Goal: Information Seeking & Learning: Learn about a topic

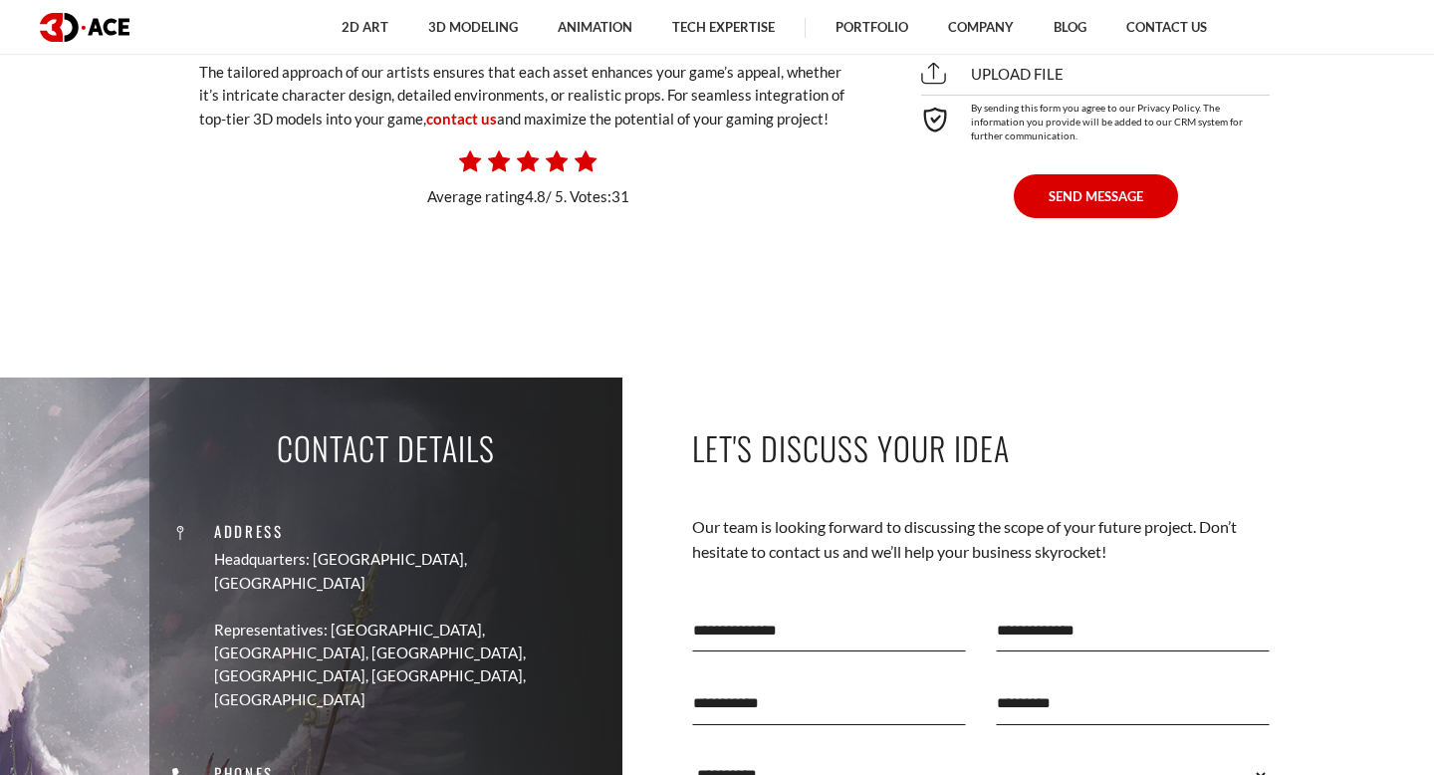
scroll to position [13475, 0]
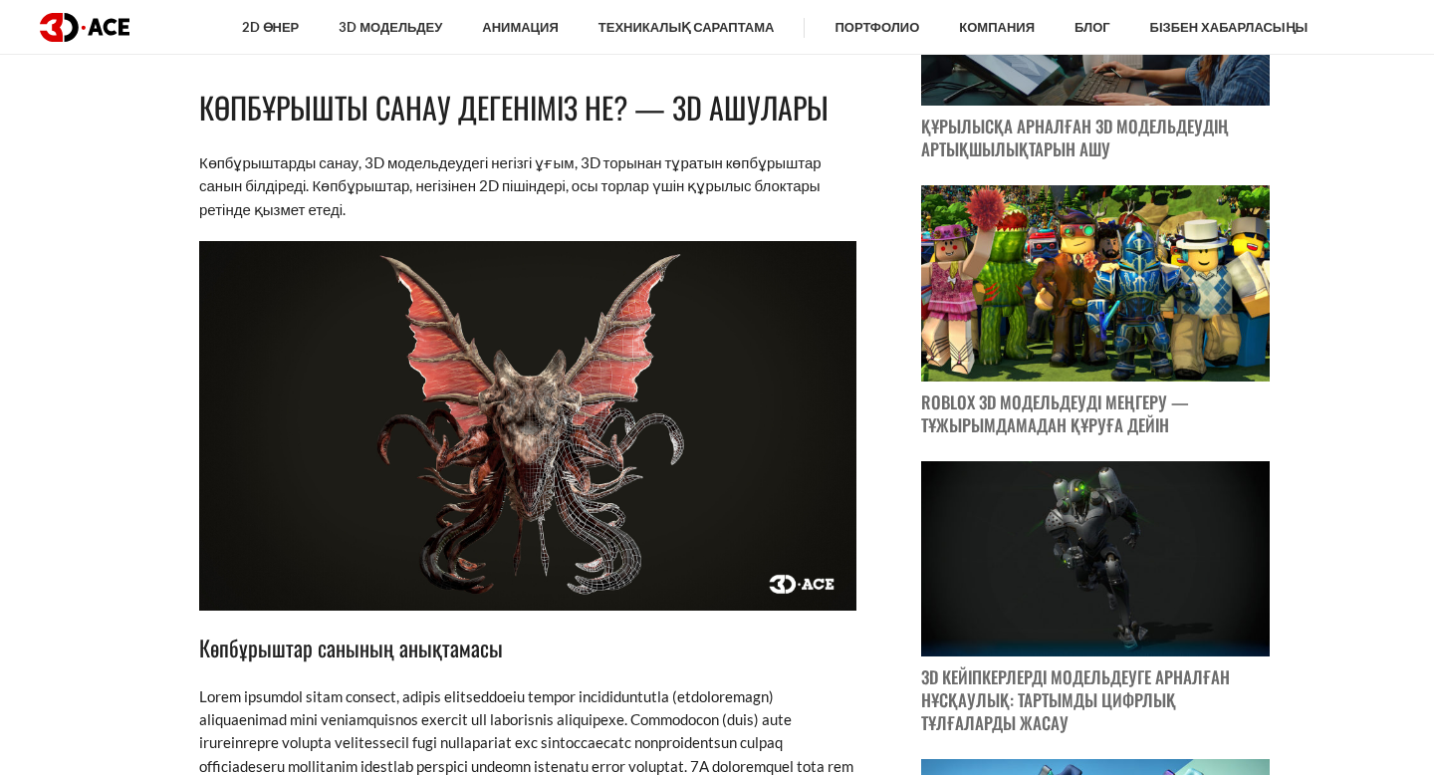
scroll to position [1248, 0]
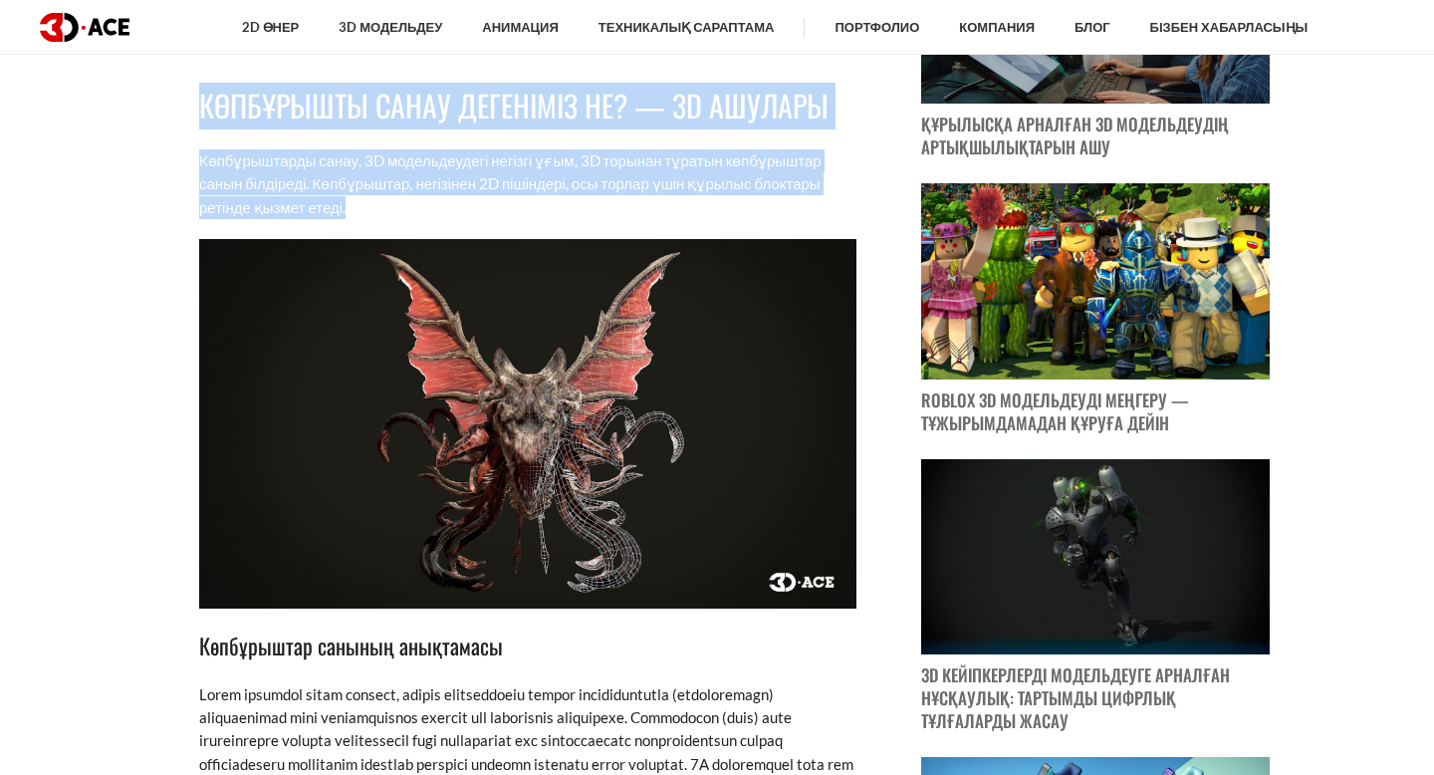
drag, startPoint x: 172, startPoint y: 88, endPoint x: 397, endPoint y: 217, distance: 259.7
copy div "Көпбұрышты санау дегеніміз не? — 3D ашулары Көпбұрыштарды санау, 3D модельдеуде…"
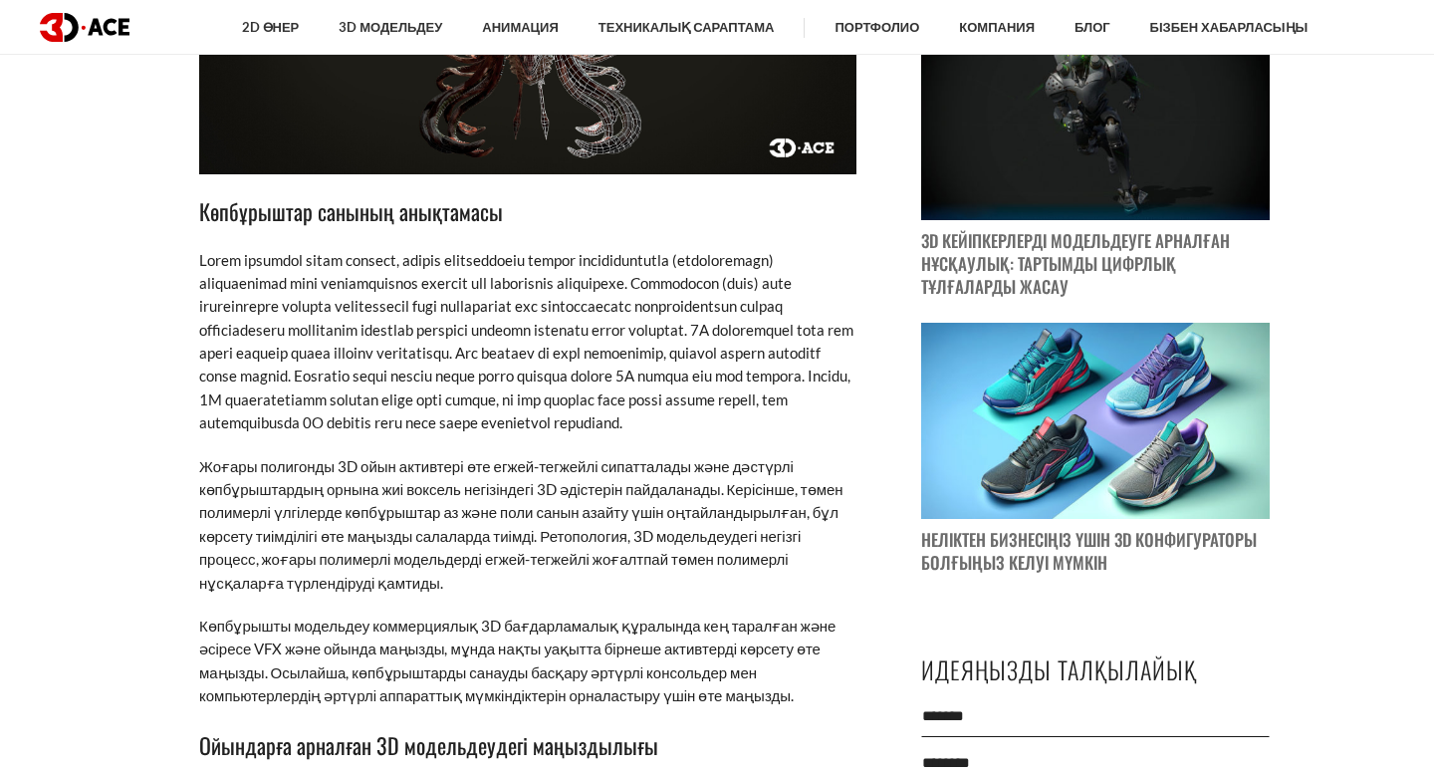
click at [713, 249] on p at bounding box center [527, 342] width 657 height 186
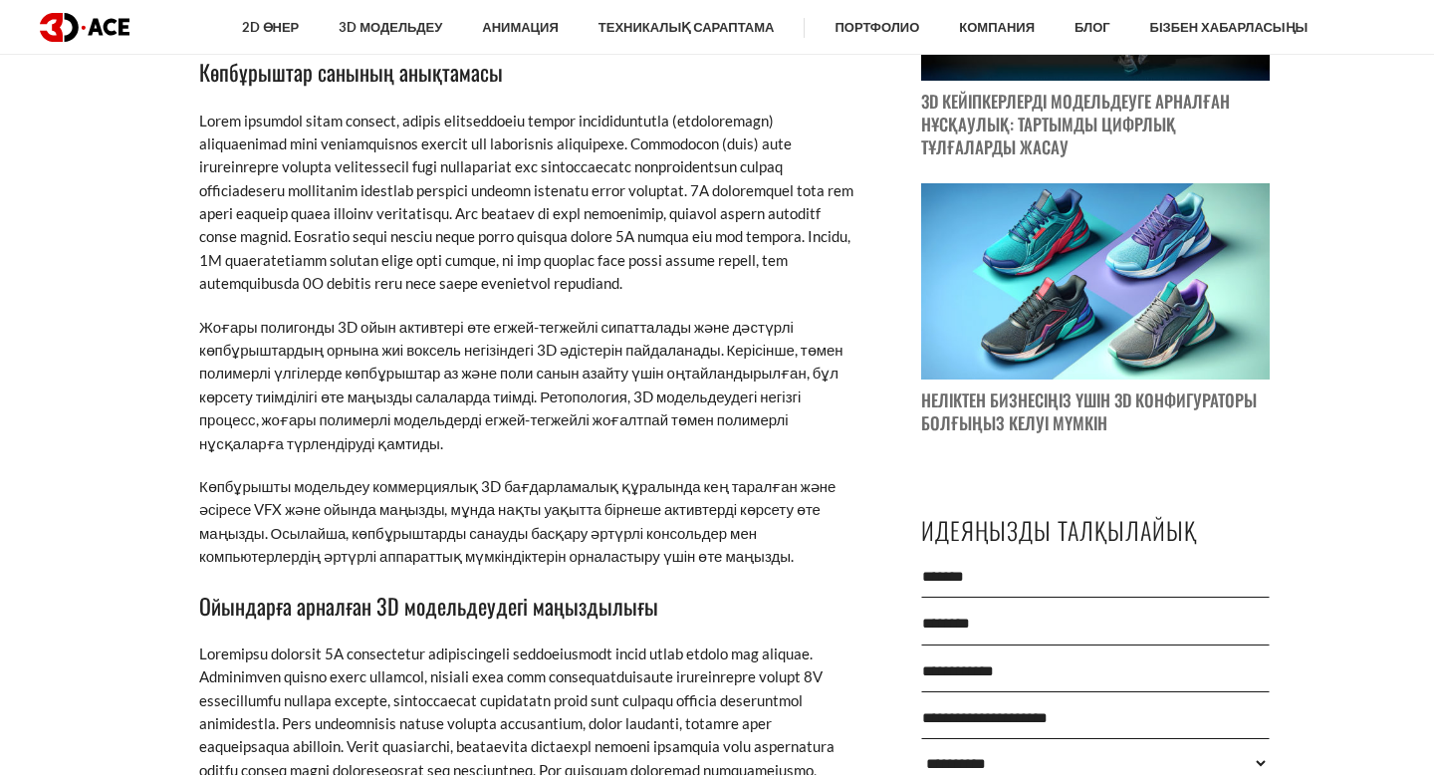
scroll to position [1836, 0]
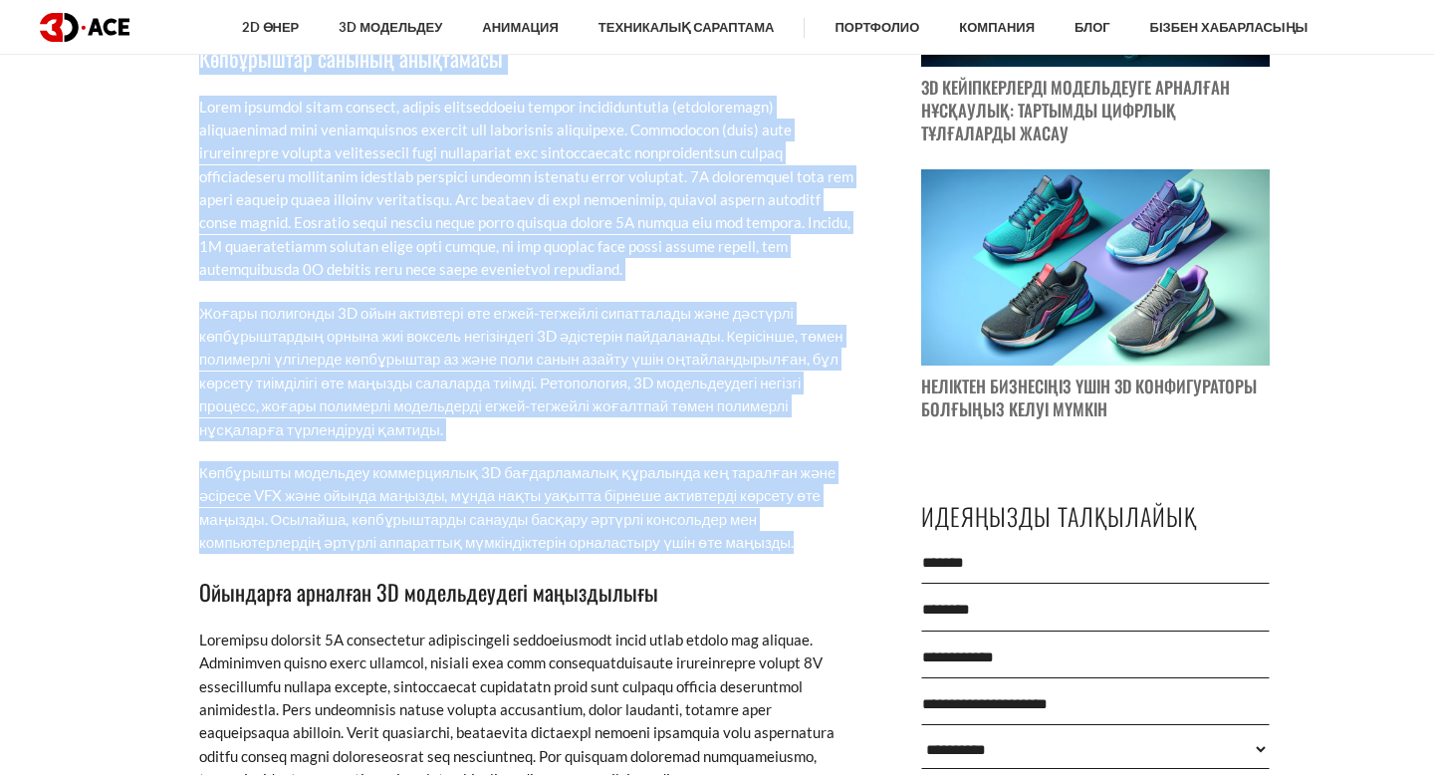
drag, startPoint x: 202, startPoint y: 63, endPoint x: 818, endPoint y: 566, distance: 795.0
copy div "Көпбұрыштар санының анықтамасы Әрбір көпбұрыш тұйық пішінді, әдетте үшбұрыштард…"
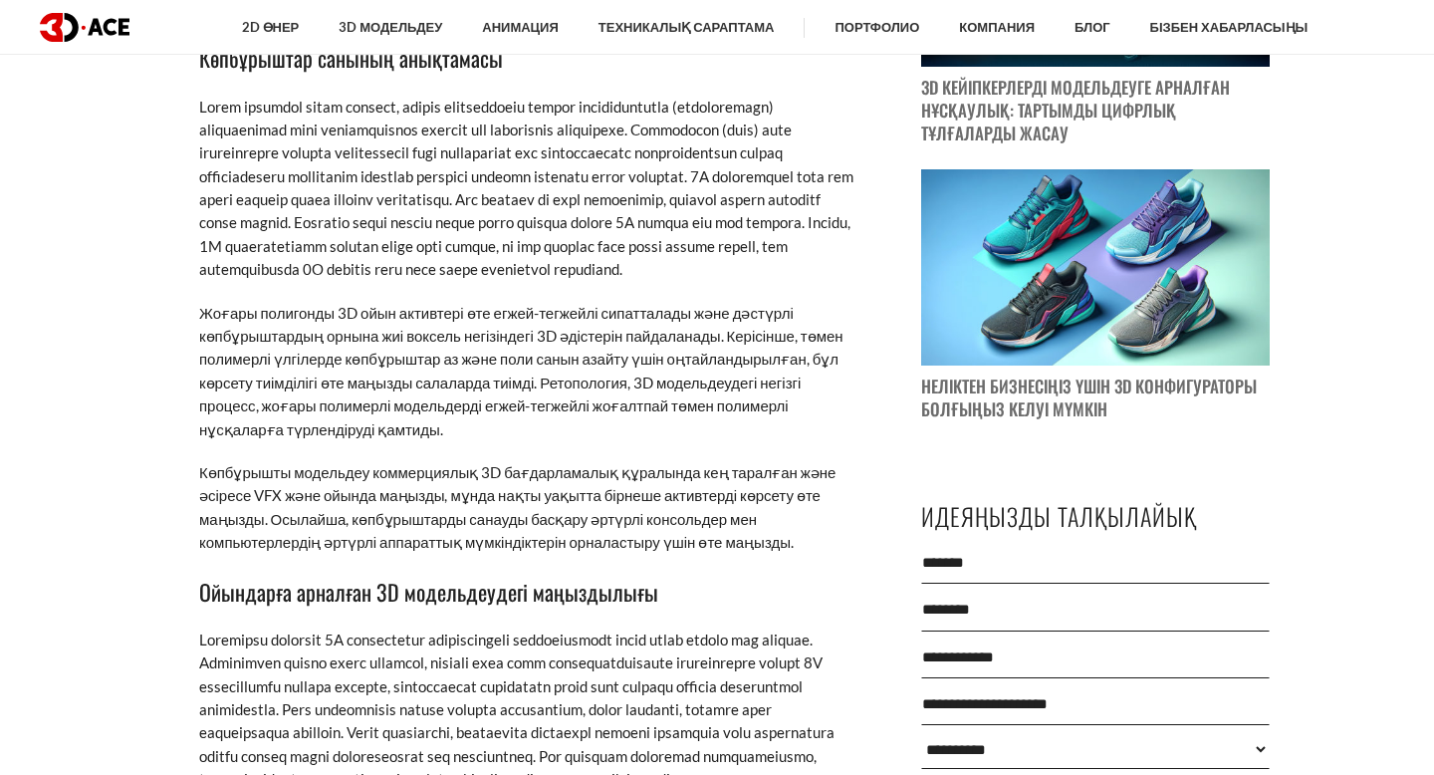
click at [724, 249] on font at bounding box center [526, 188] width 654 height 181
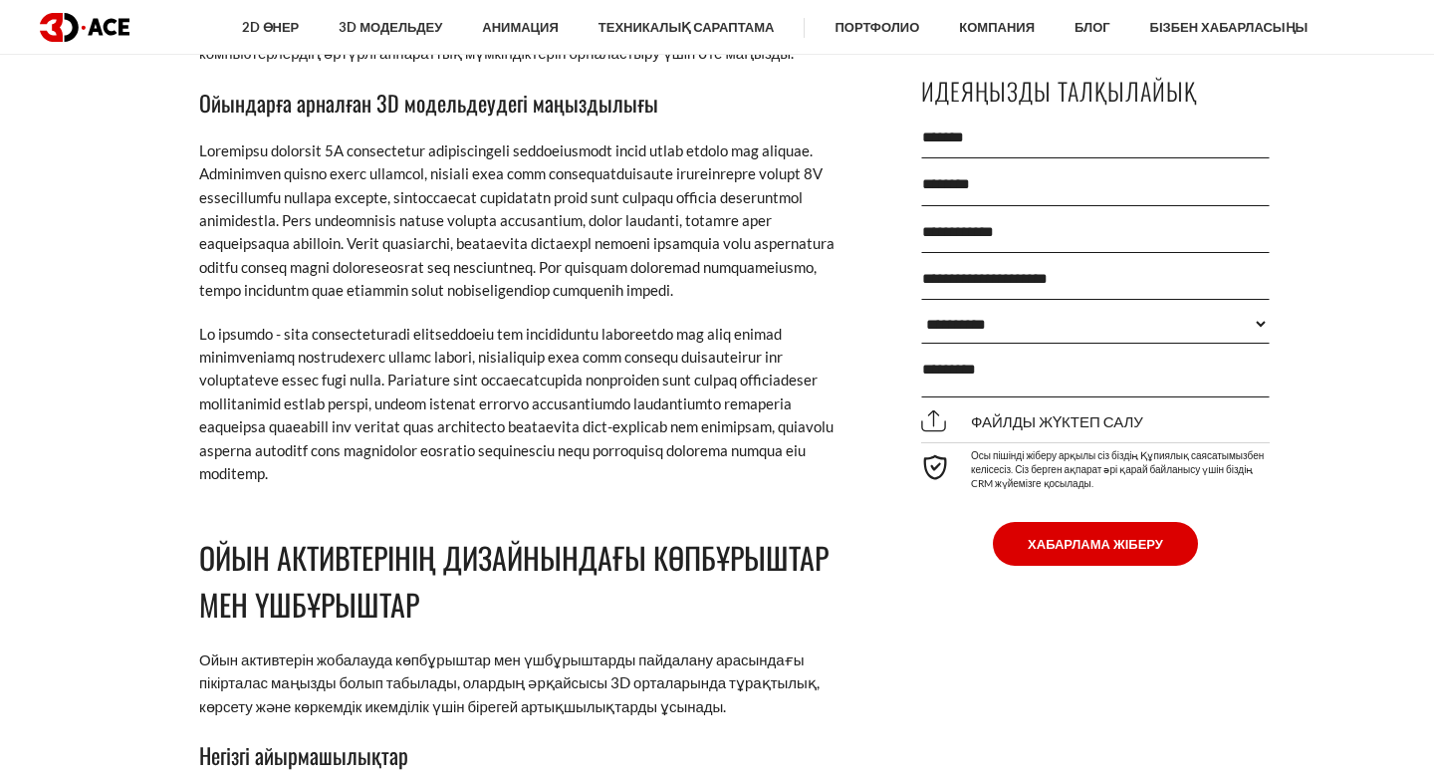
scroll to position [2327, 0]
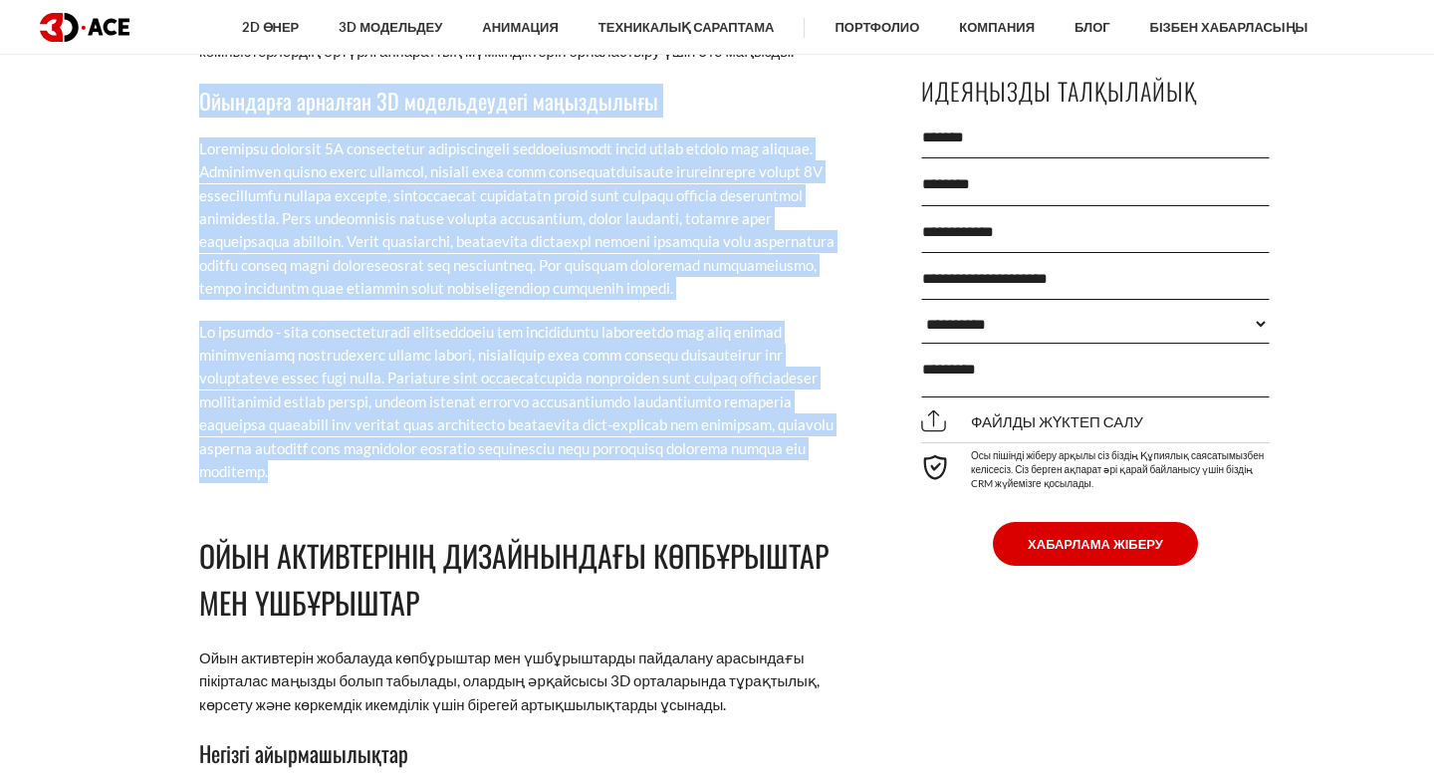
drag, startPoint x: 199, startPoint y: 118, endPoint x: 580, endPoint y: 519, distance: 553.1
copy div "Ойындарға арналған 3D модельдеудегі маңыздылығы Ойындарға арналған 3D модельдеу…"
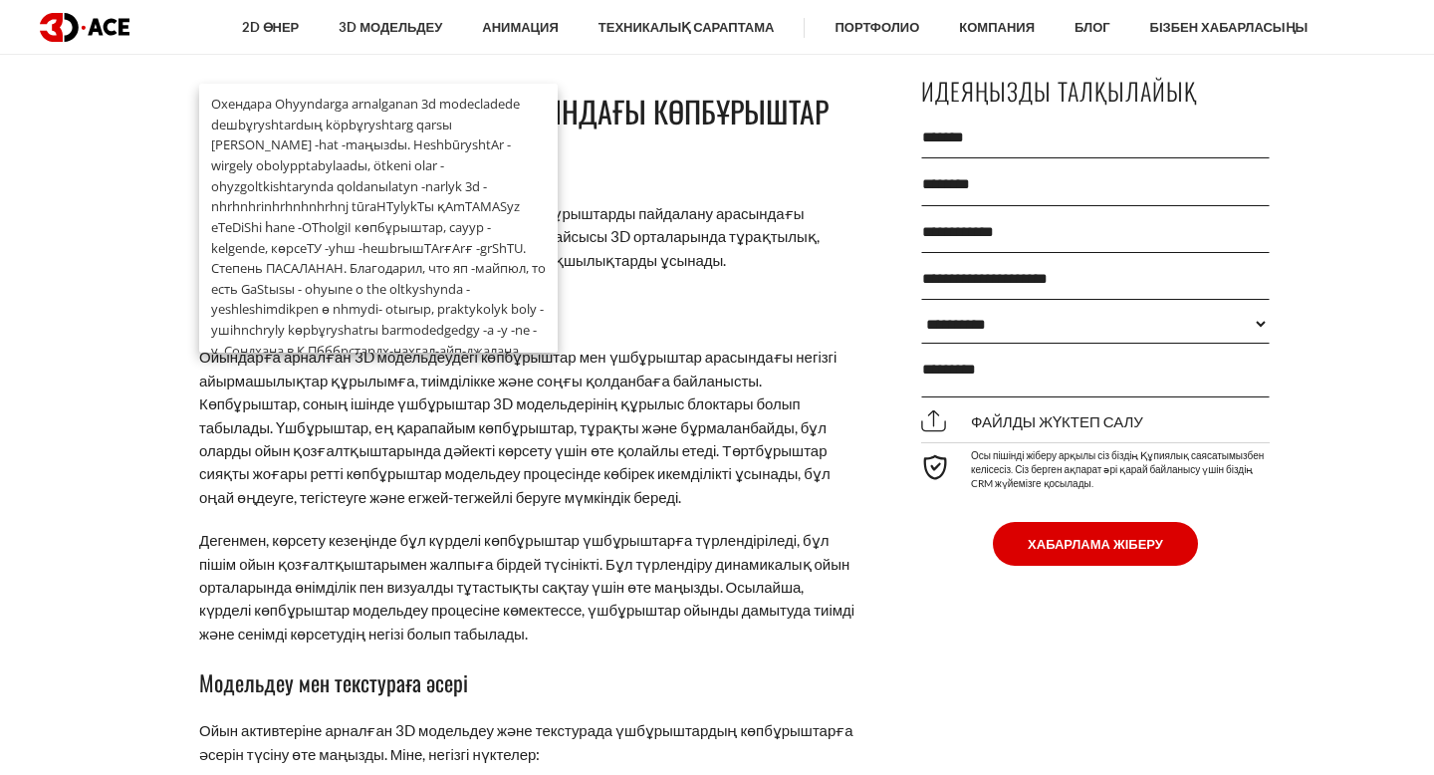
scroll to position [2772, 0]
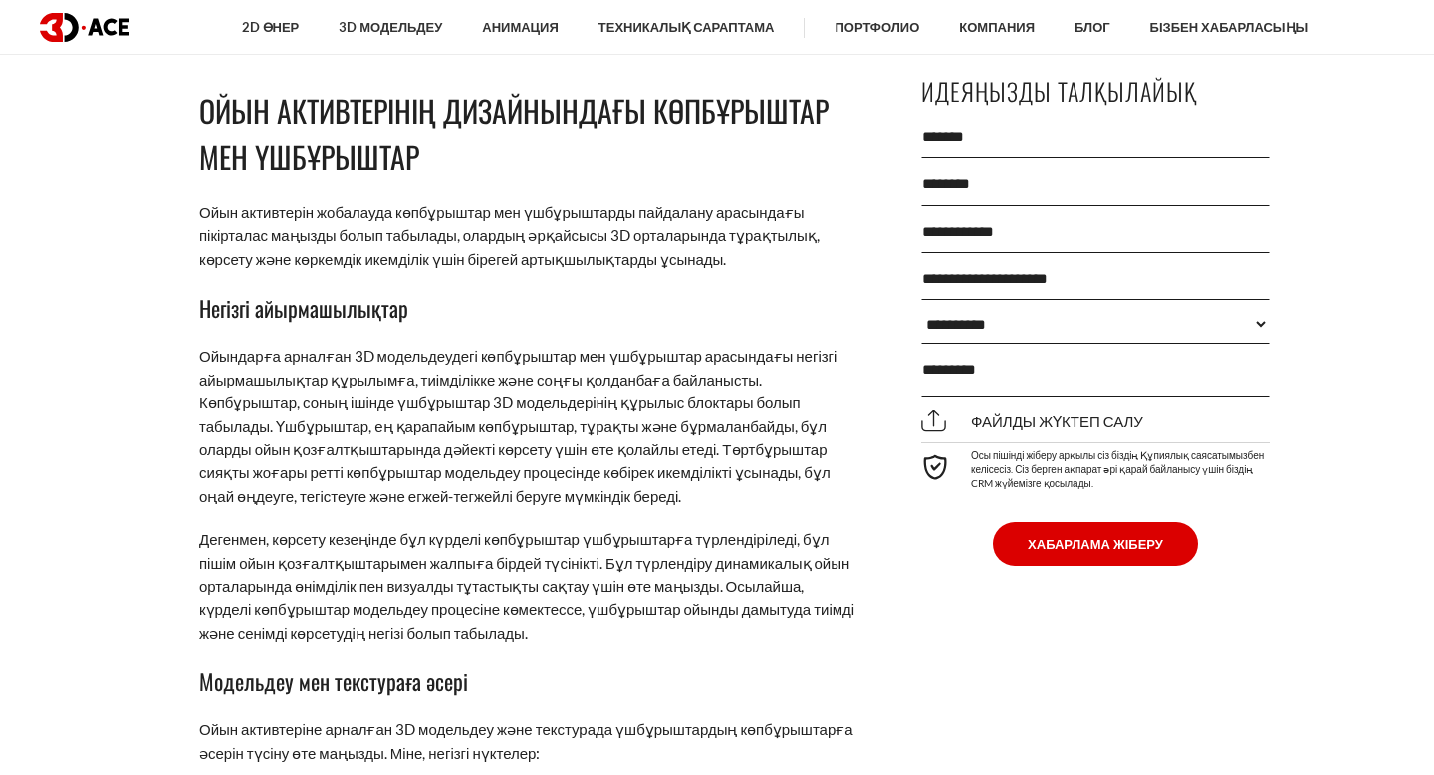
click at [745, 271] on p "Ойын активтерін жобалауда көпбұрыштар мен үшбұрыштарды пайдалану арасындағы пік…" at bounding box center [527, 236] width 657 height 70
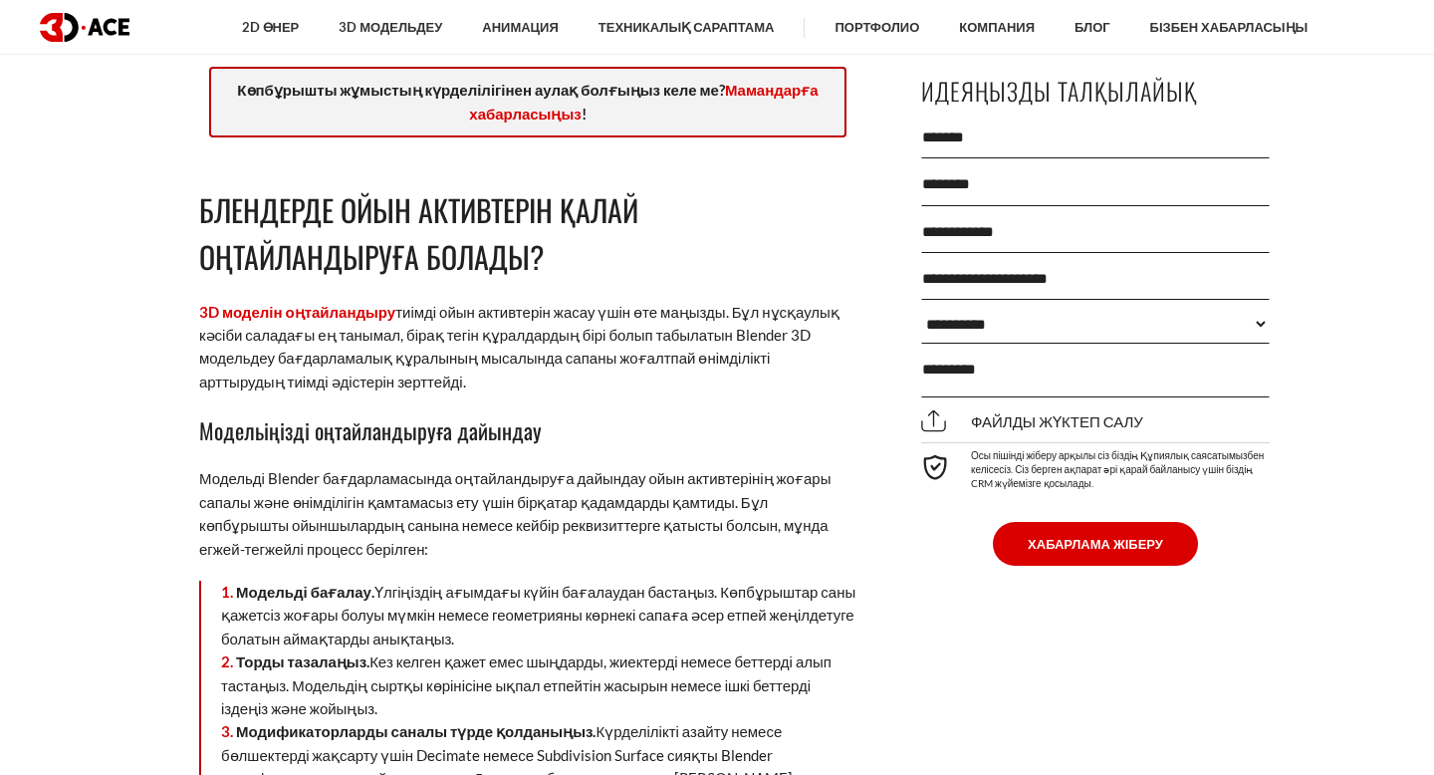
scroll to position [4341, 0]
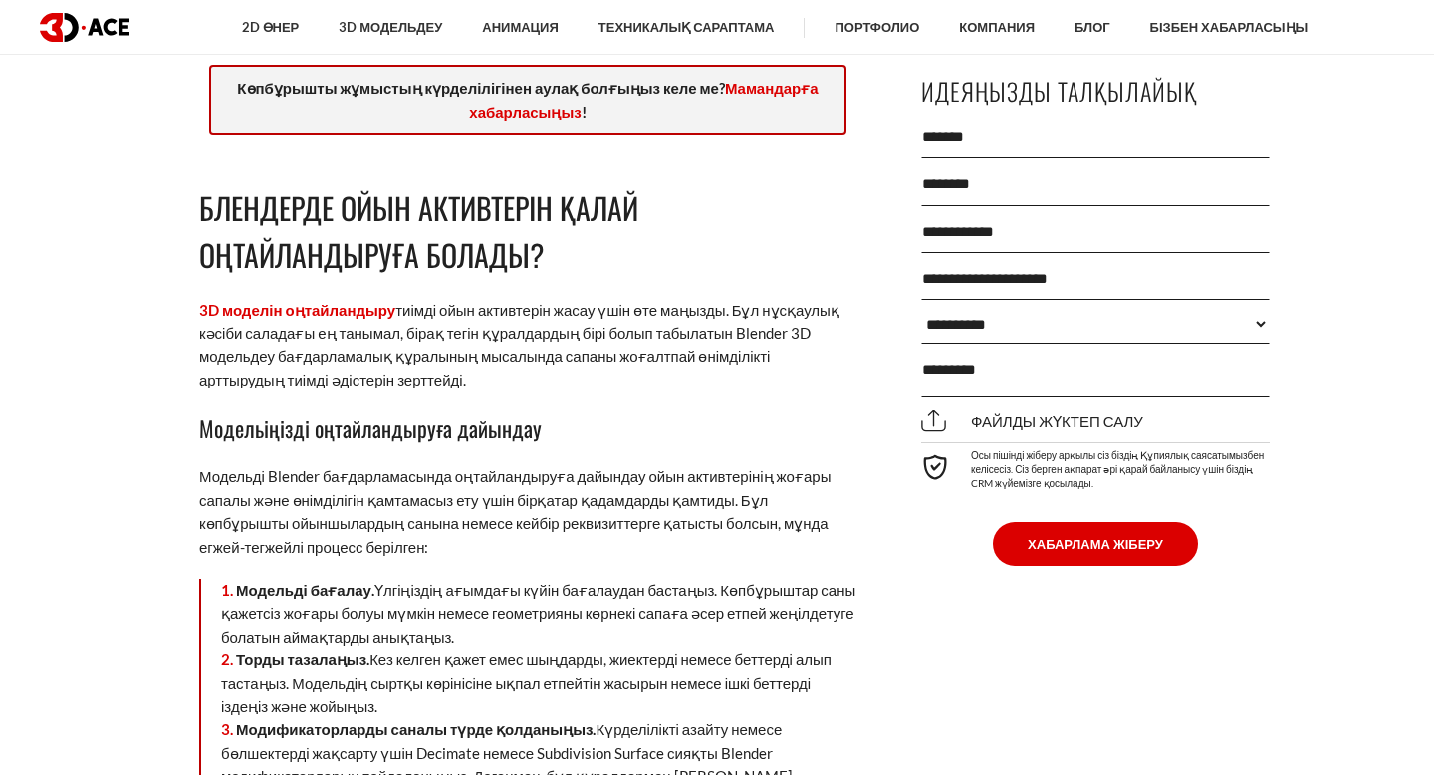
click at [611, 263] on font "Блендерде ойын активтерін қалай оңтайландыруға болады?" at bounding box center [418, 231] width 439 height 92
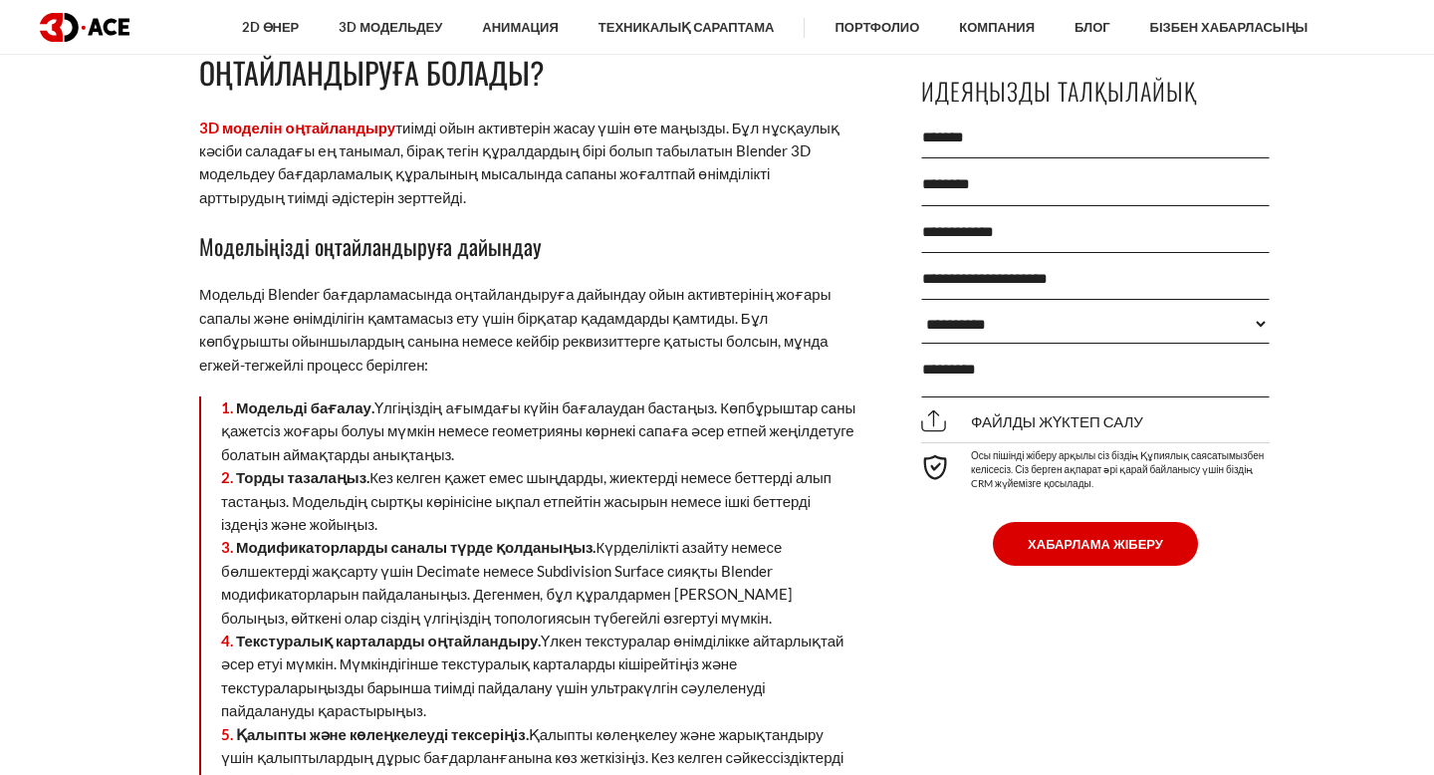
scroll to position [4520, 0]
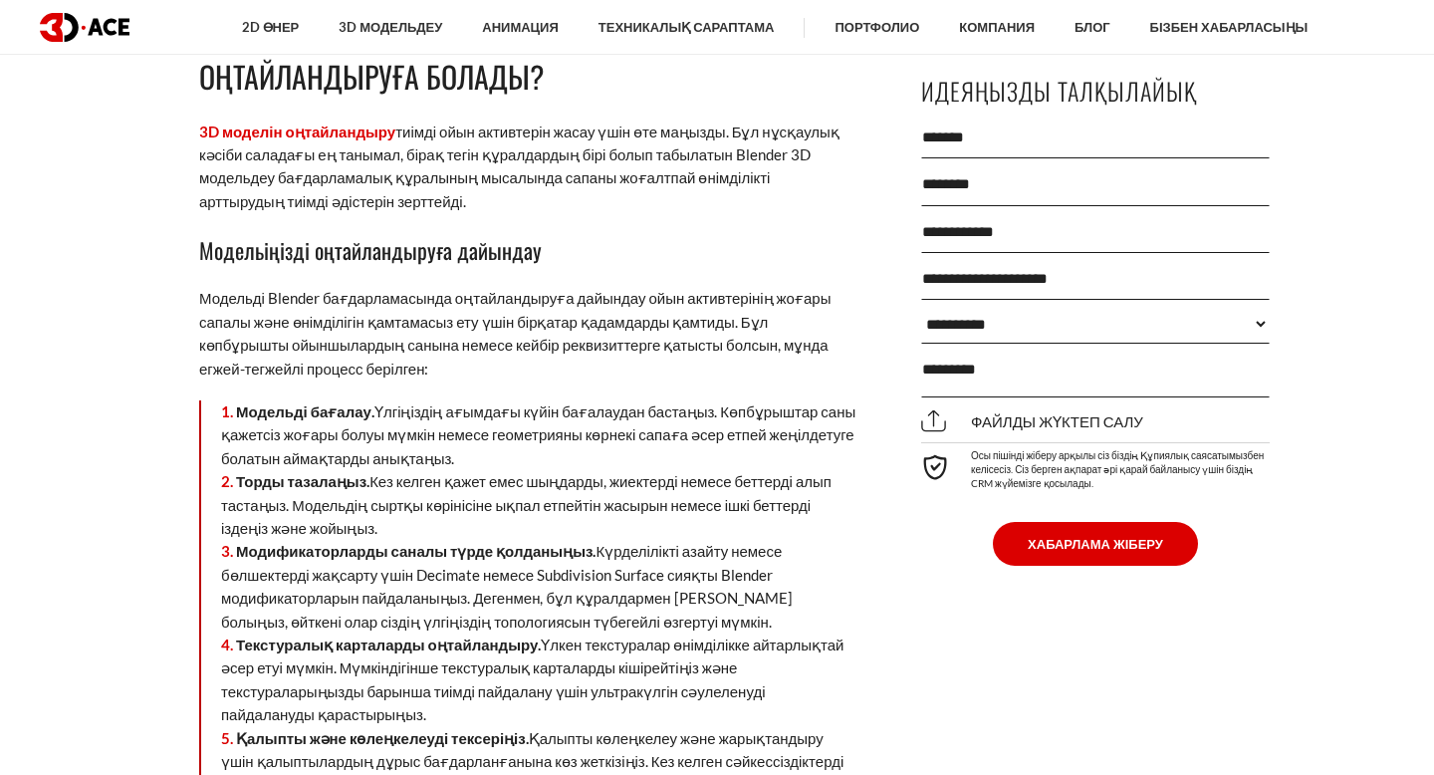
drag, startPoint x: 193, startPoint y: 74, endPoint x: 648, endPoint y: 250, distance: 487.3
copy div "Блендерде ойын активтерін қалай оңтайландыруға болады? 3D моделін оңтайландыру …"
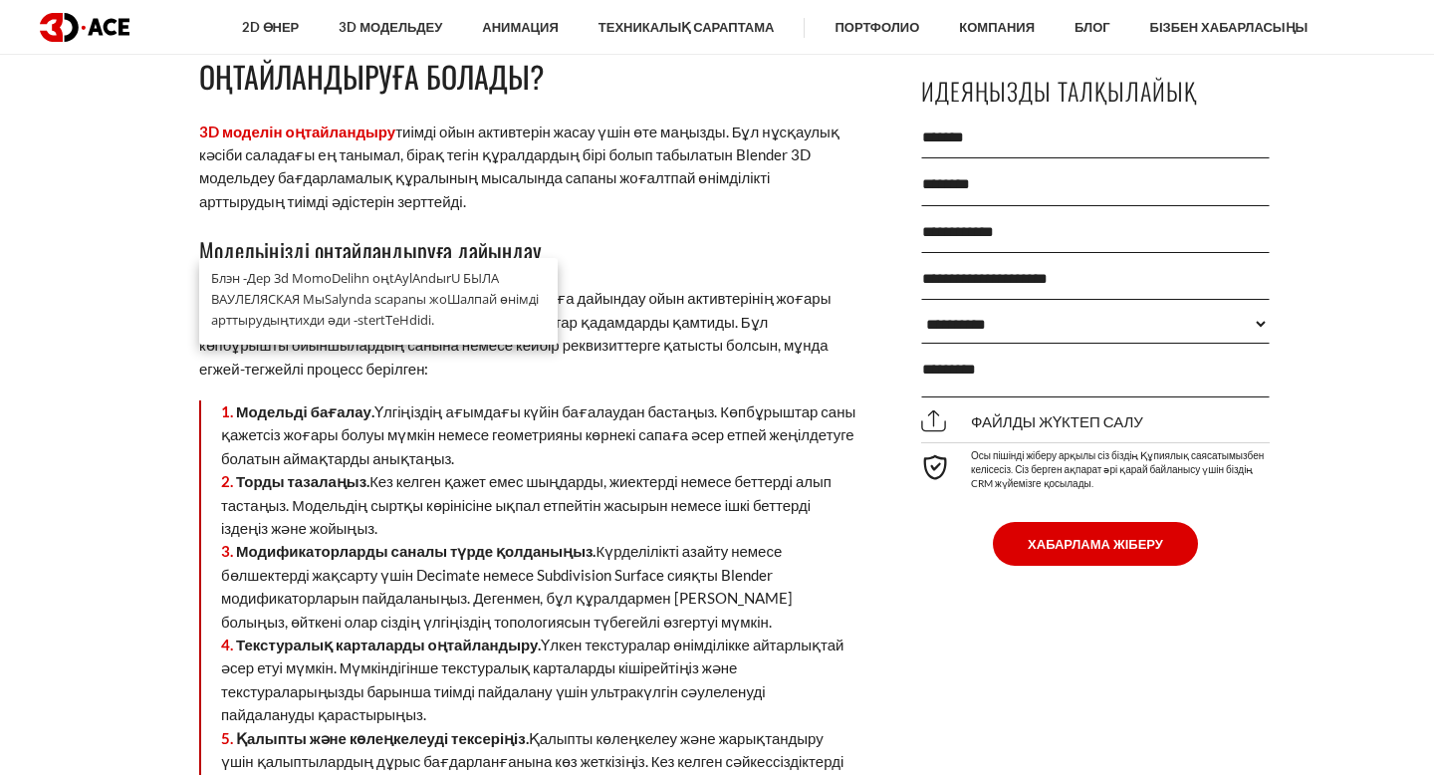
click at [752, 267] on h3 "Модельіңізді оңтайландыруға дайындау" at bounding box center [527, 250] width 657 height 34
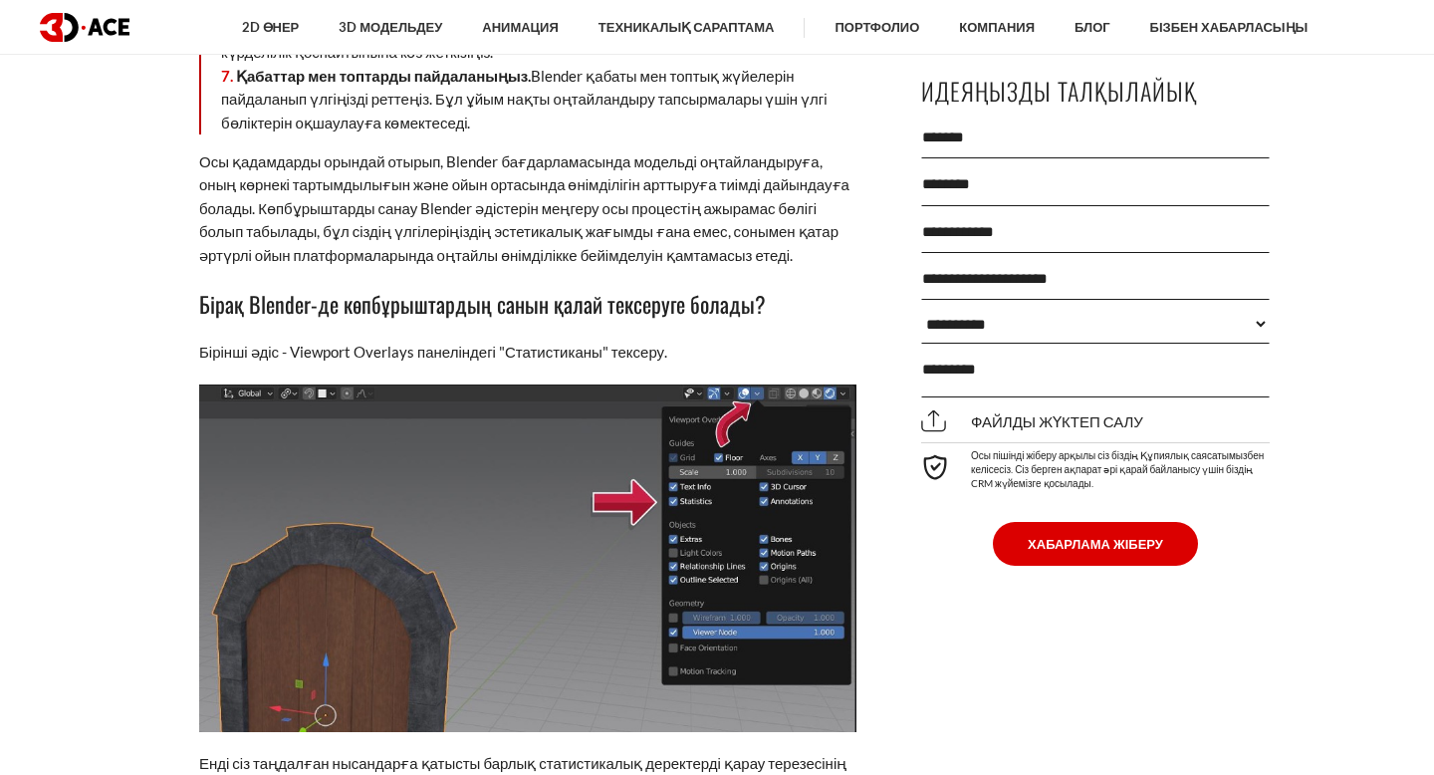
scroll to position [5323, 0]
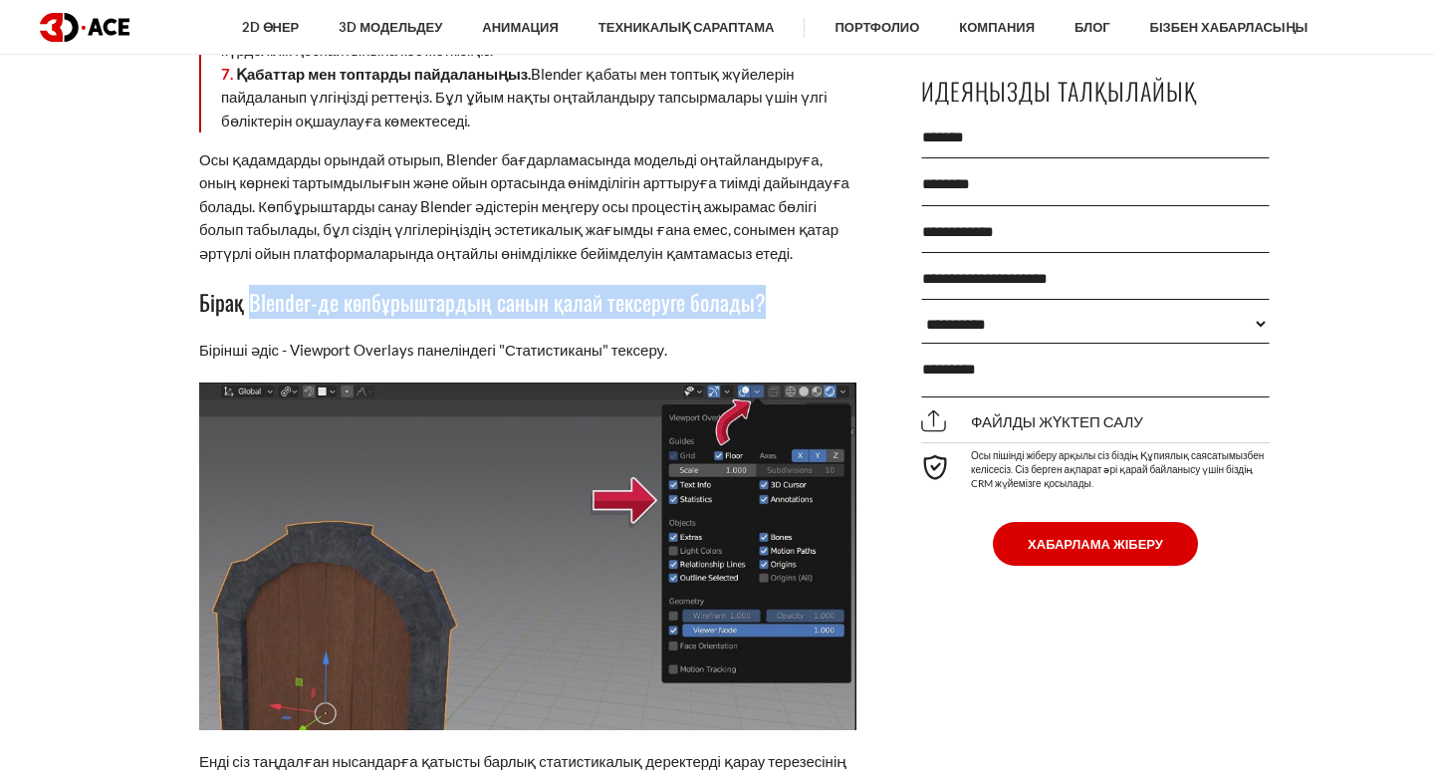
drag, startPoint x: 251, startPoint y: 347, endPoint x: 804, endPoint y: 350, distance: 552.9
click at [804, 319] on h3 "Бірақ Blender-де көпбұрыштардың санын қалай тексеруге болады?" at bounding box center [527, 302] width 657 height 34
copy font "Blender-де көпбұрыштардың санын қалай тексеруге болады?"
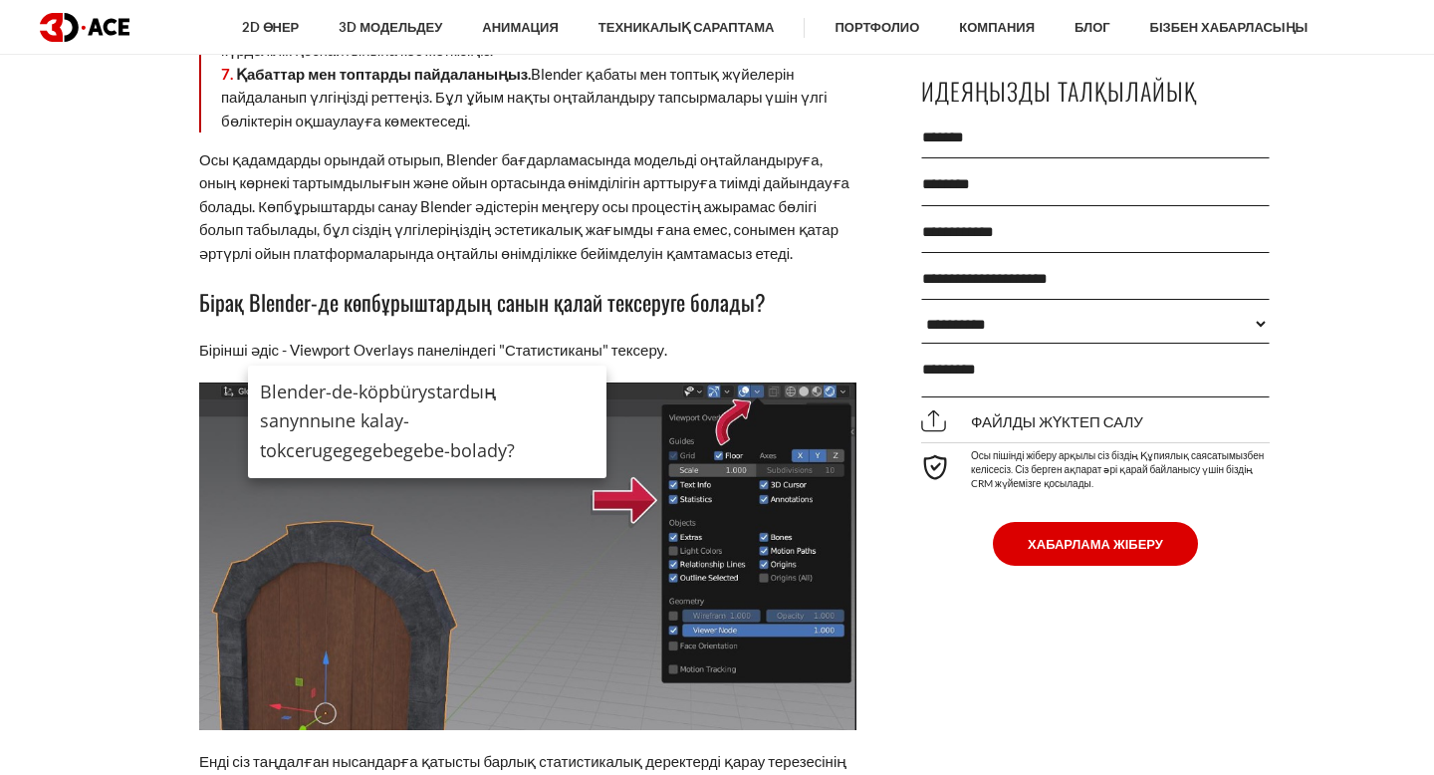
click at [601, 217] on p "Осы қадамдарды орындай отырып, Blender бағдарламасында модельді оңтайландыруға,…" at bounding box center [527, 206] width 657 height 117
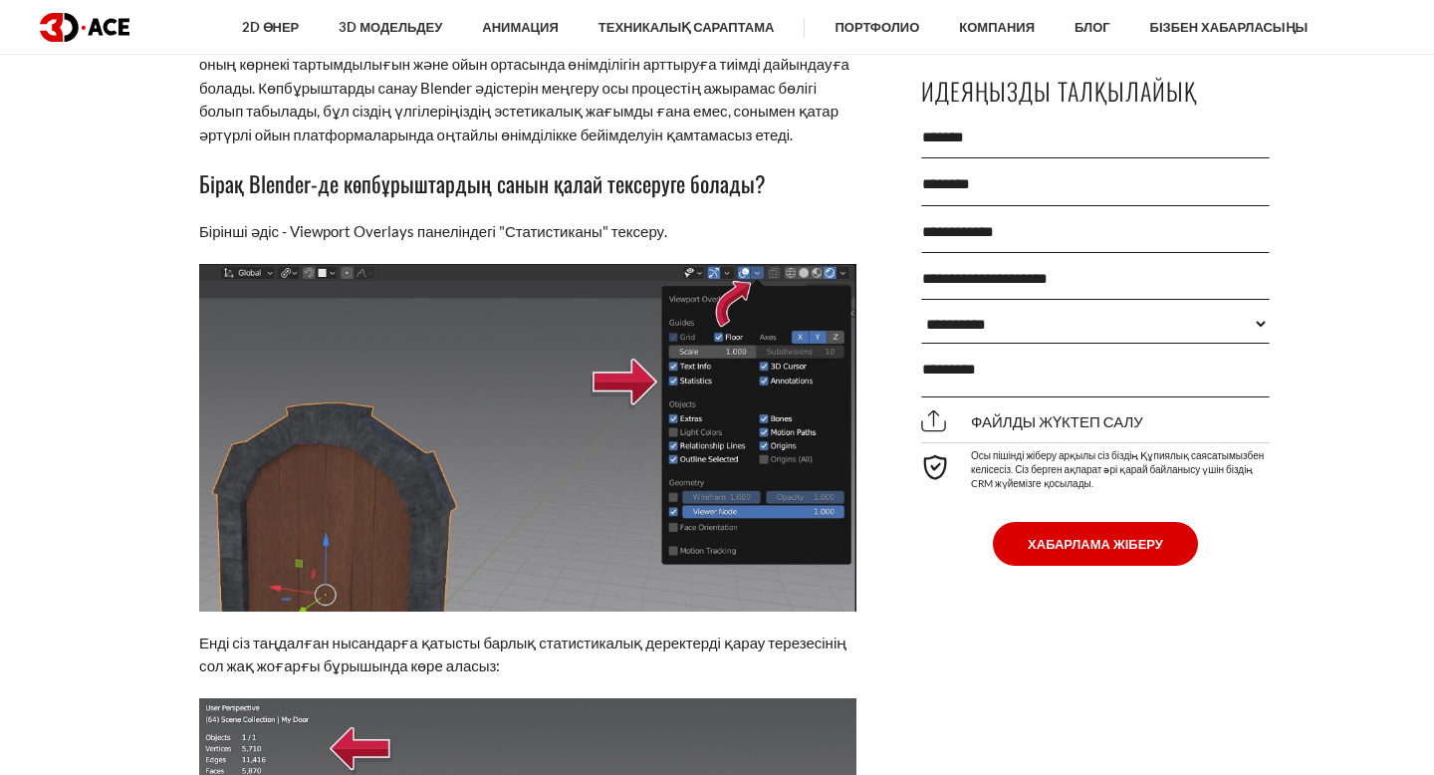
scroll to position [5455, 0]
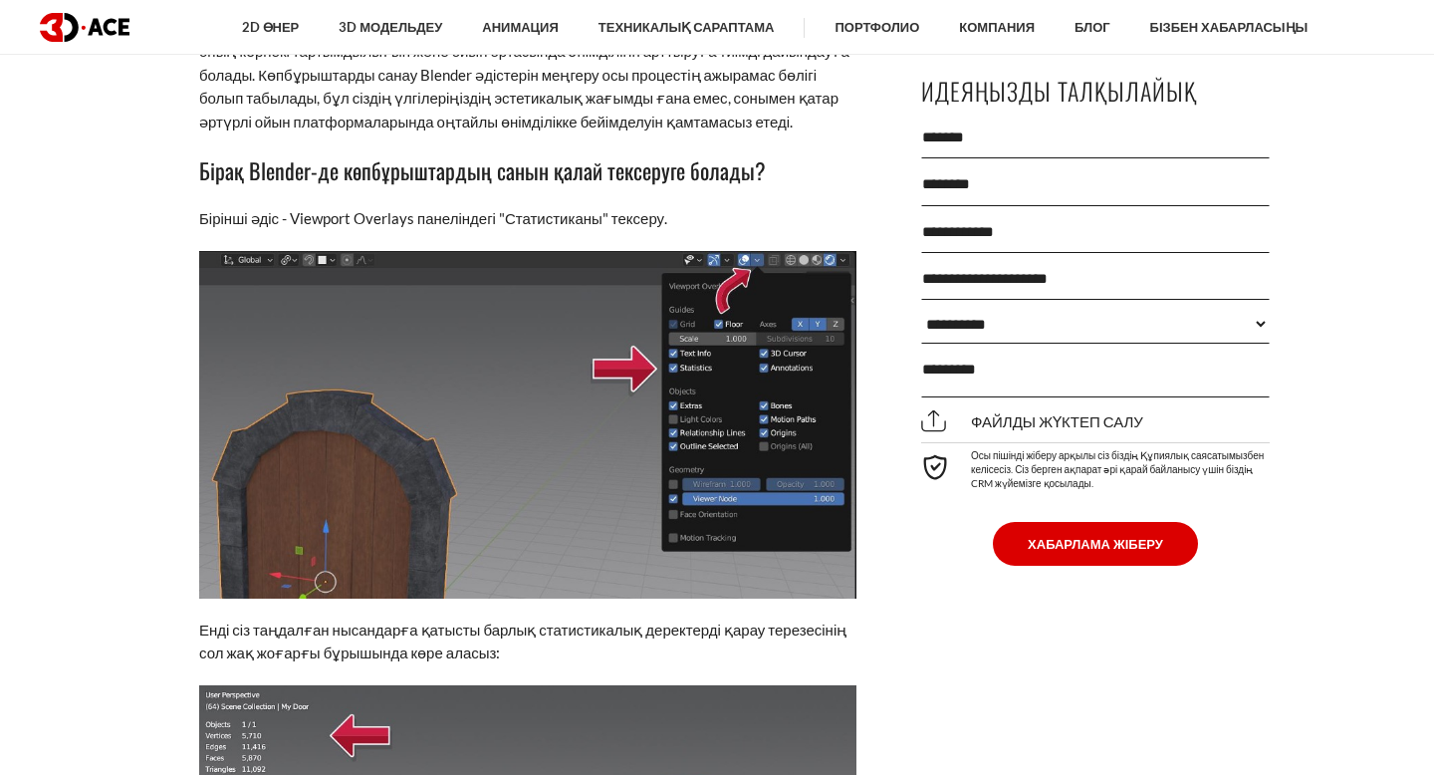
click at [487, 227] on font "Бірінші әдіс - Viewport Overlays панеліндегі "Статистиканы" тексеру." at bounding box center [433, 218] width 468 height 18
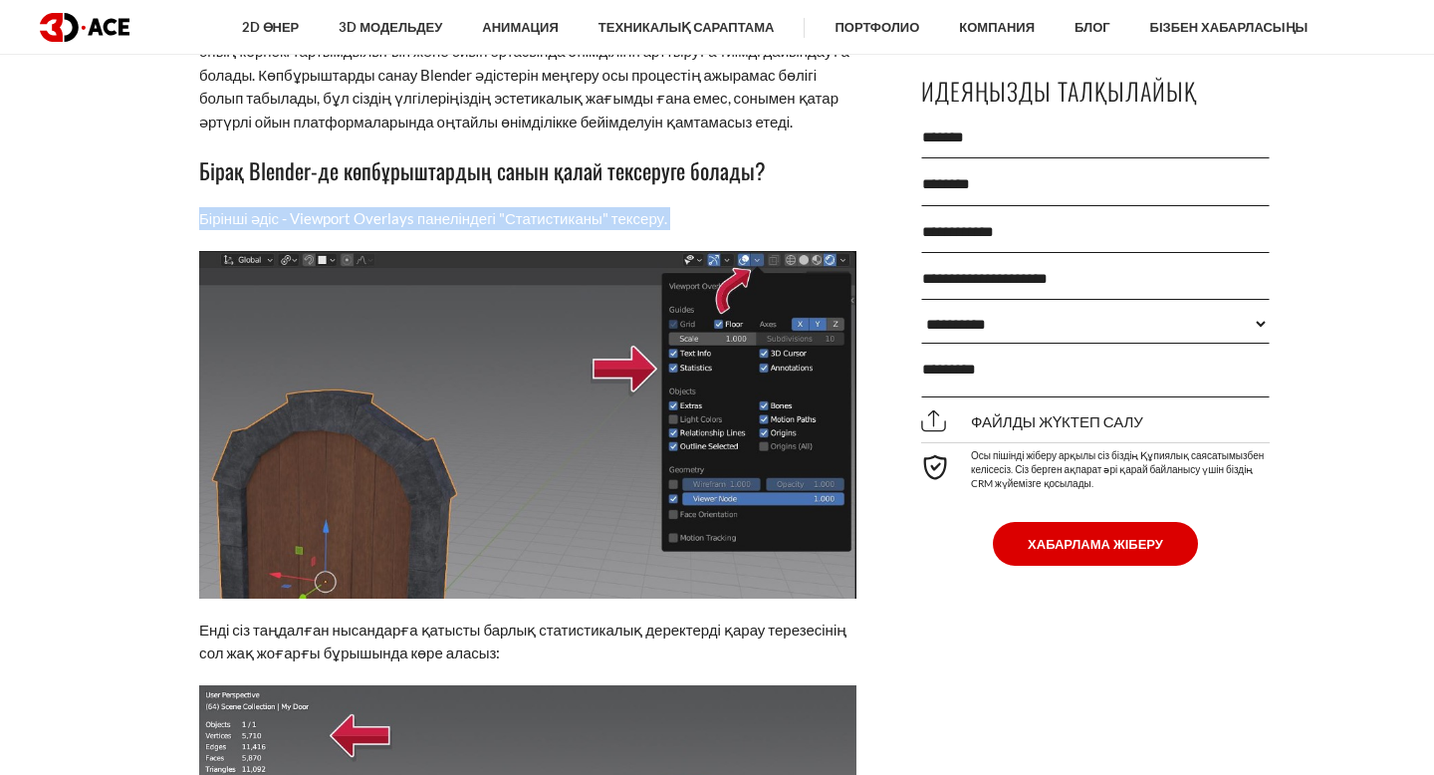
click at [487, 227] on font "Бірінші әдіс - Viewport Overlays панеліндегі "Статистиканы" тексеру." at bounding box center [433, 218] width 468 height 18
copy div "Бірінші әдіс - Viewport Overlays панеліндегі "Статистиканы" тексеру."
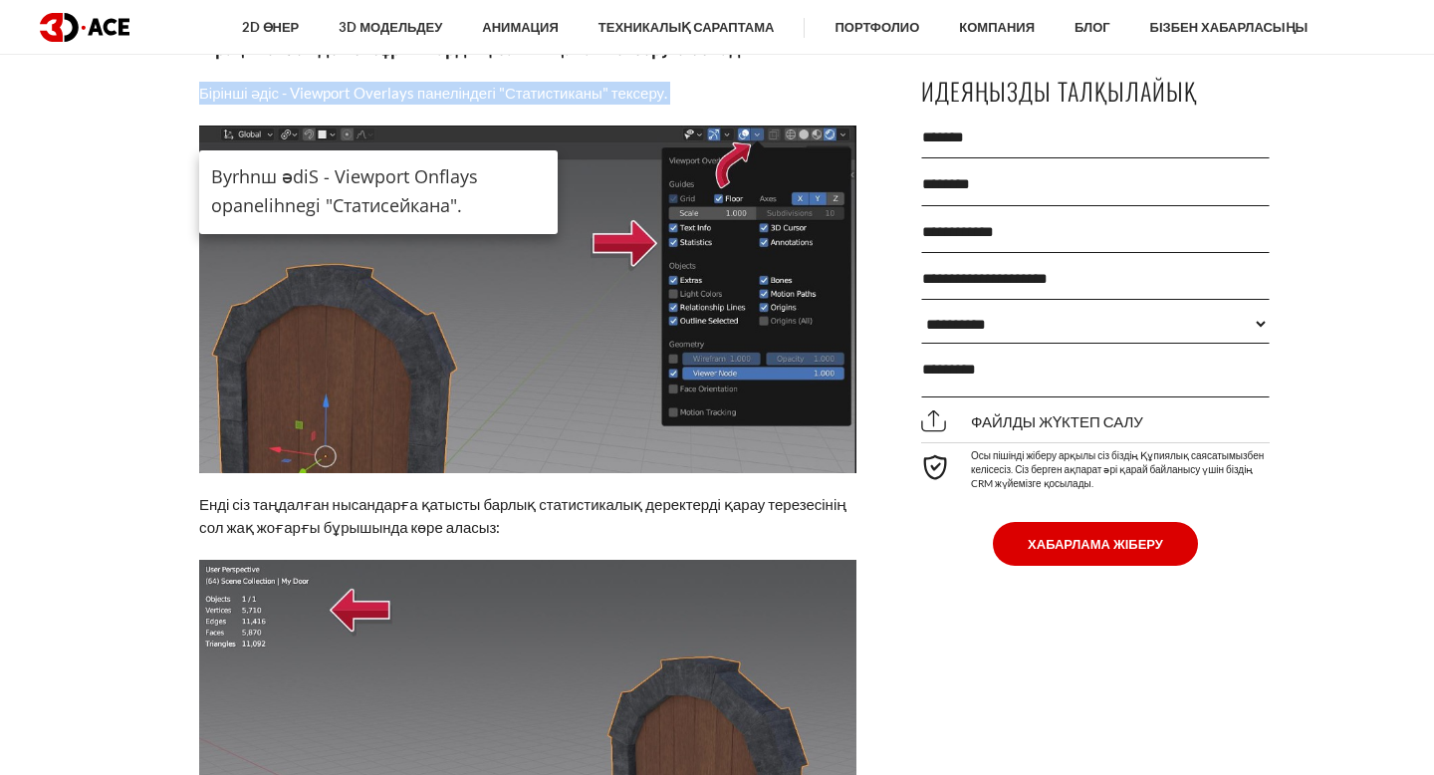
scroll to position [5582, 0]
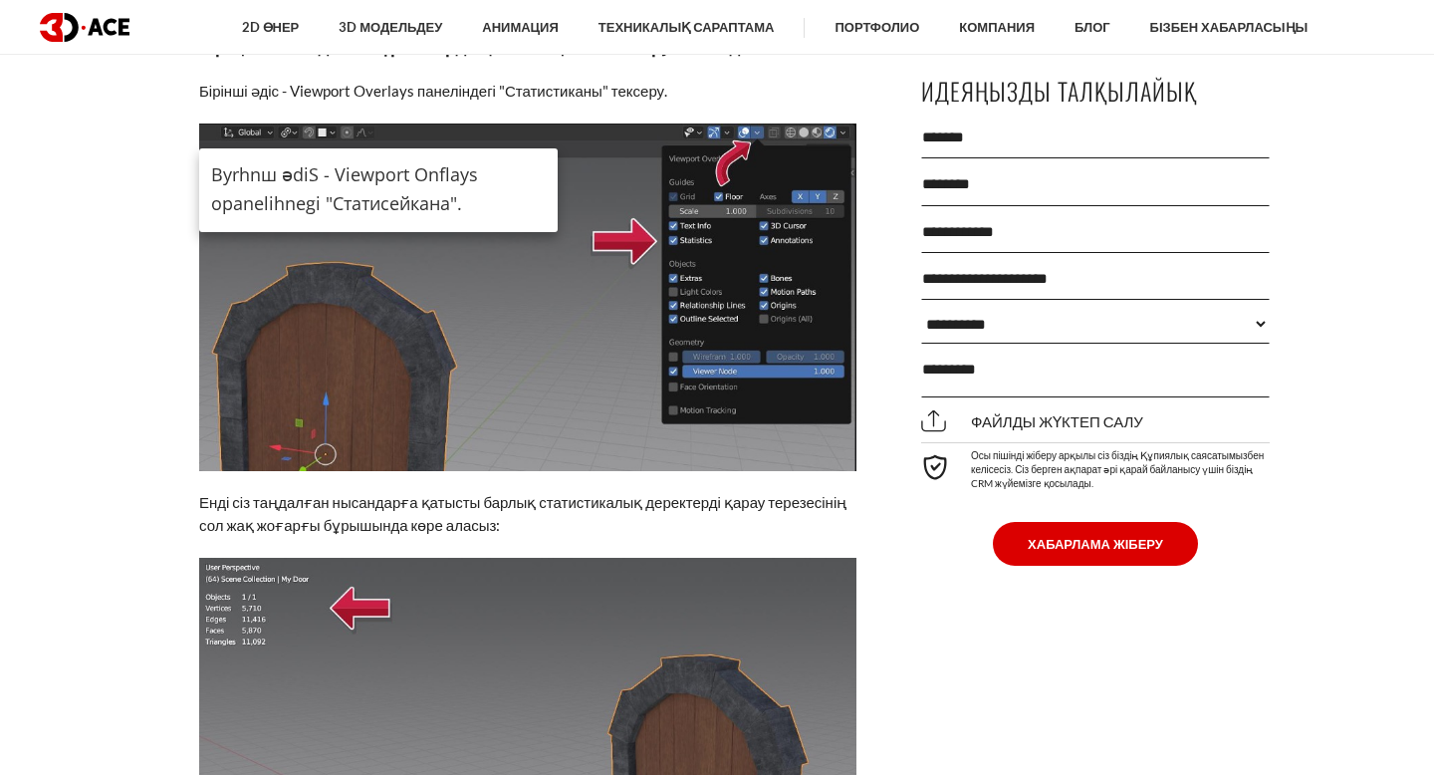
click at [626, 312] on img at bounding box center [527, 298] width 657 height 348
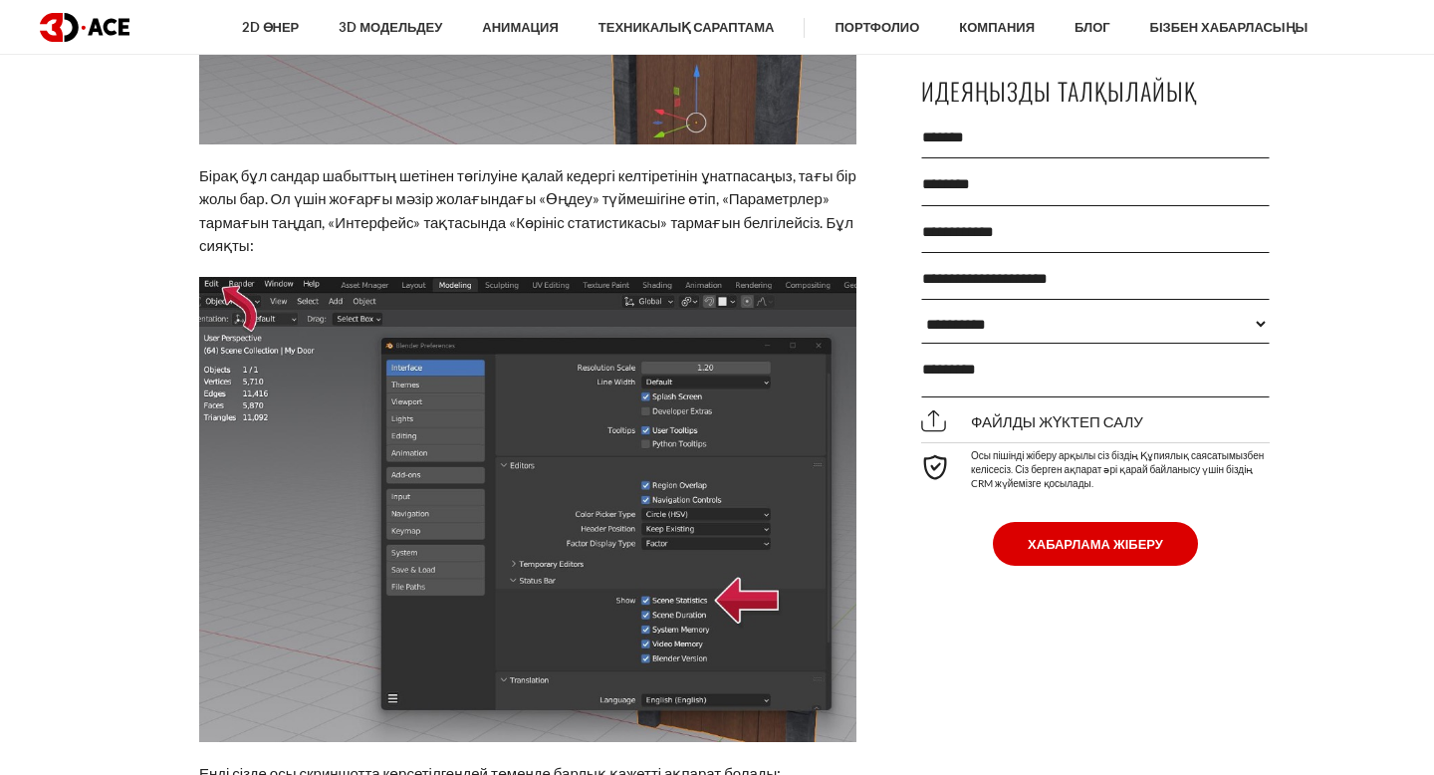
scroll to position [6294, 0]
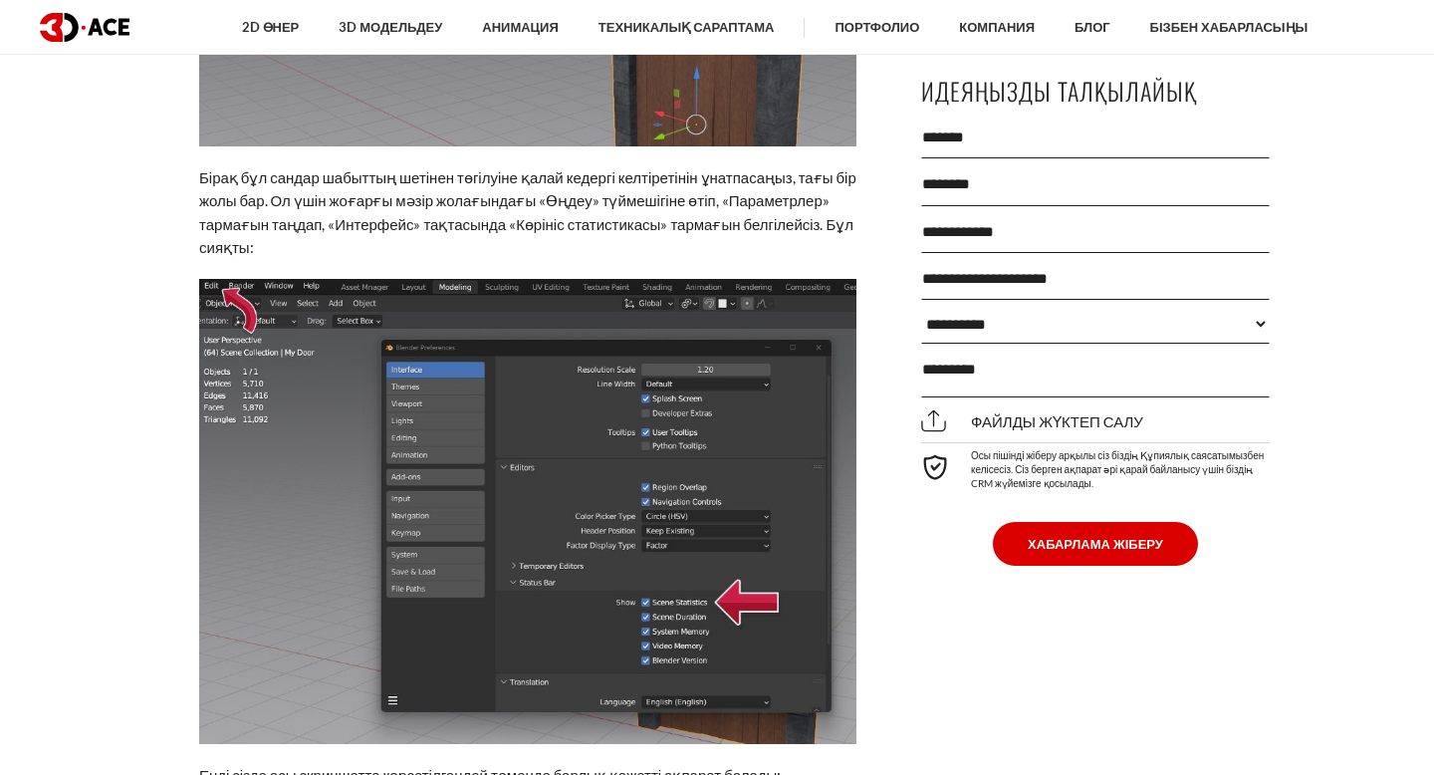
click at [364, 234] on font "Бірақ бұл сандар шабыттың шетінен төгілуіне қалай кедергі келтіретінін ұнатпаса…" at bounding box center [527, 212] width 657 height 88
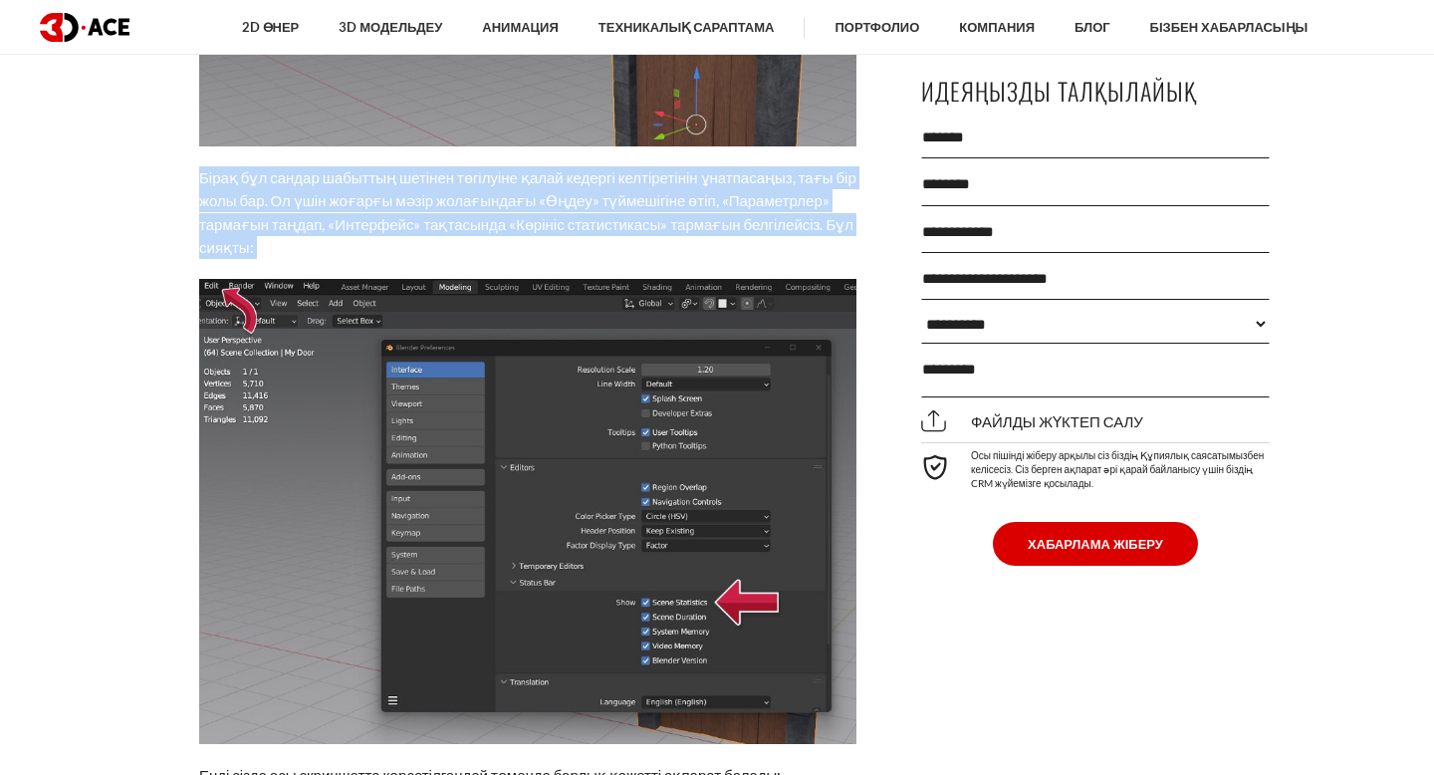
click at [364, 234] on font "Бірақ бұл сандар шабыттың шетінен төгілуіне қалай кедергі келтіретінін ұнатпаса…" at bounding box center [527, 212] width 657 height 88
copy div "Бірақ бұл сандар шабыттың шетінен төгілуіне қалай кедергі келтіретінін ұнатпаса…"
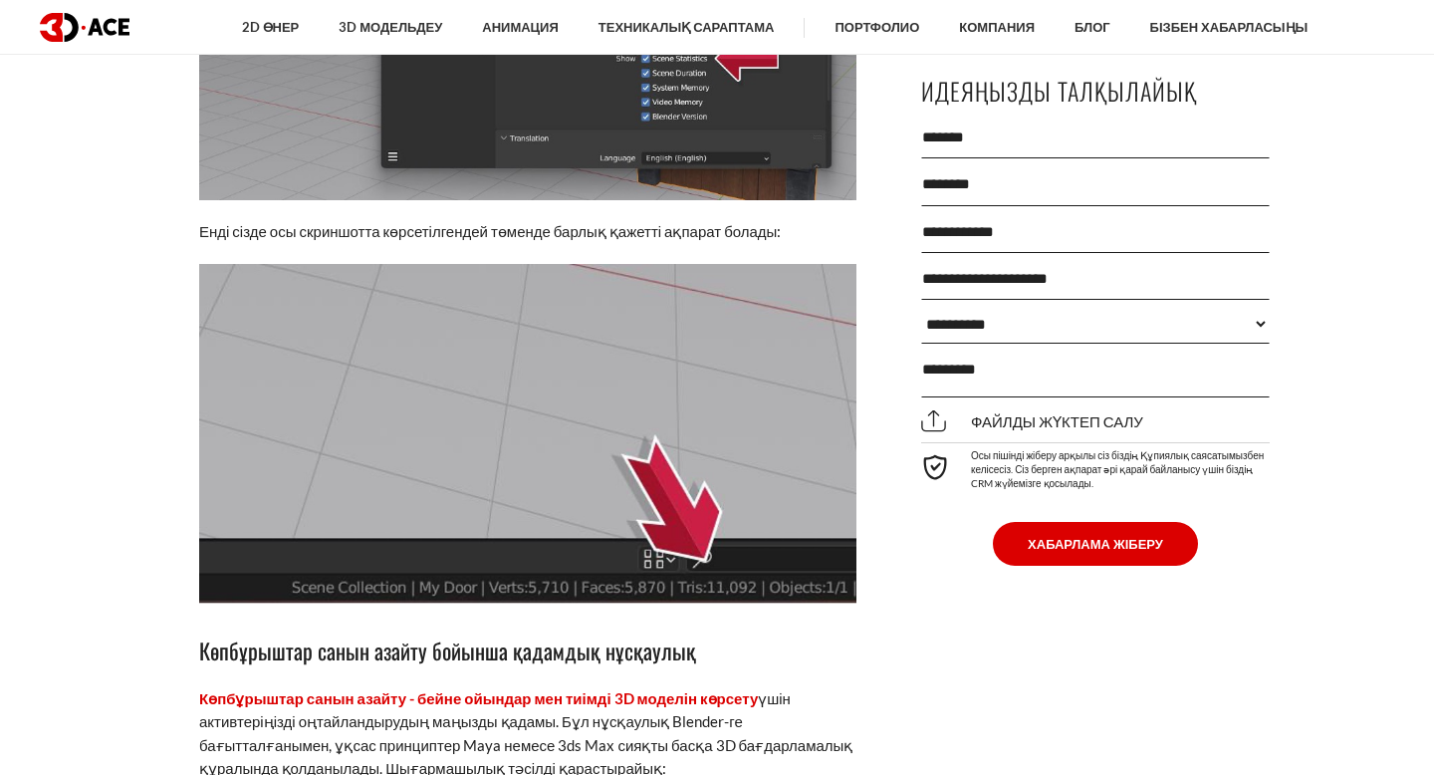
scroll to position [6843, 0]
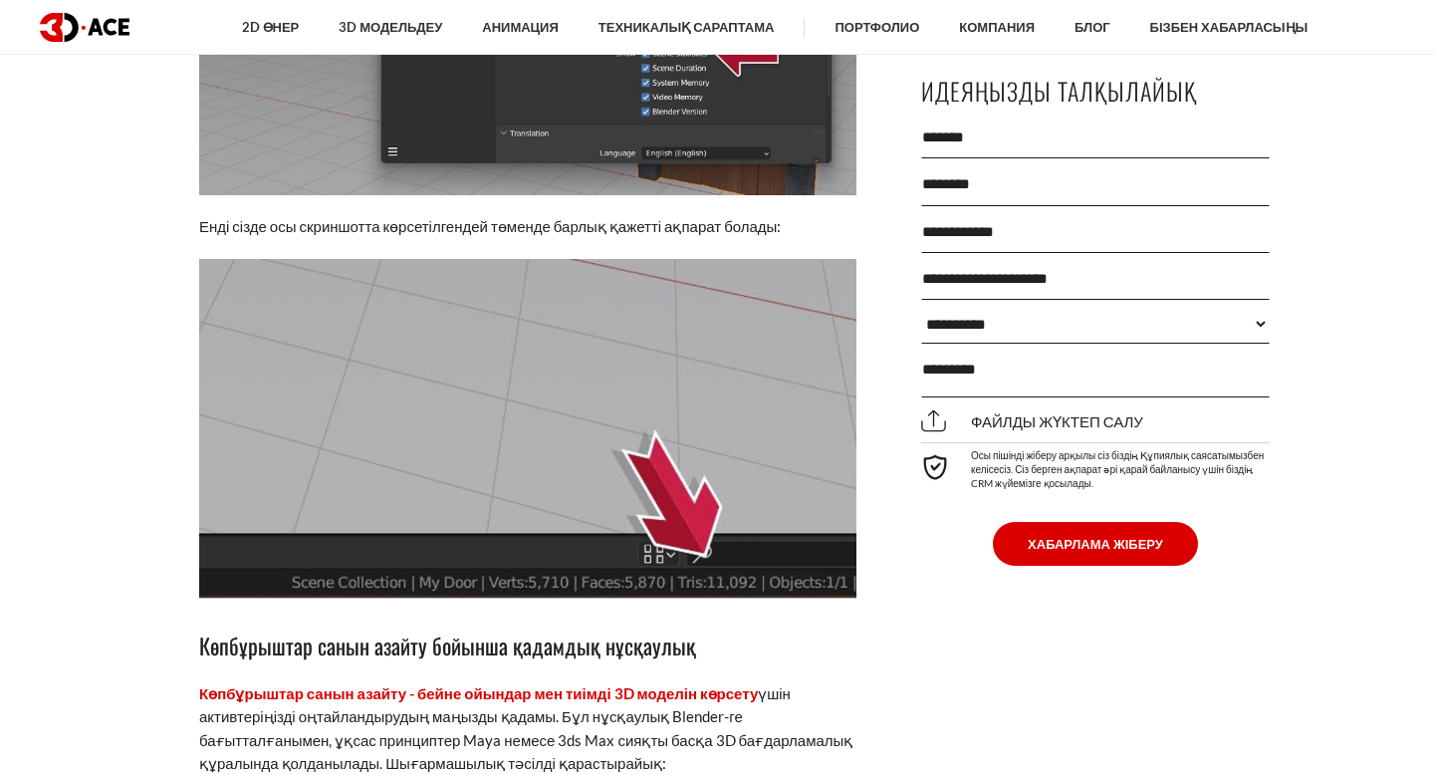
click at [608, 235] on font "Енді сізде осы скриншотта көрсетілгендей төменде барлық қажетті ақпарат болады:" at bounding box center [490, 226] width 582 height 18
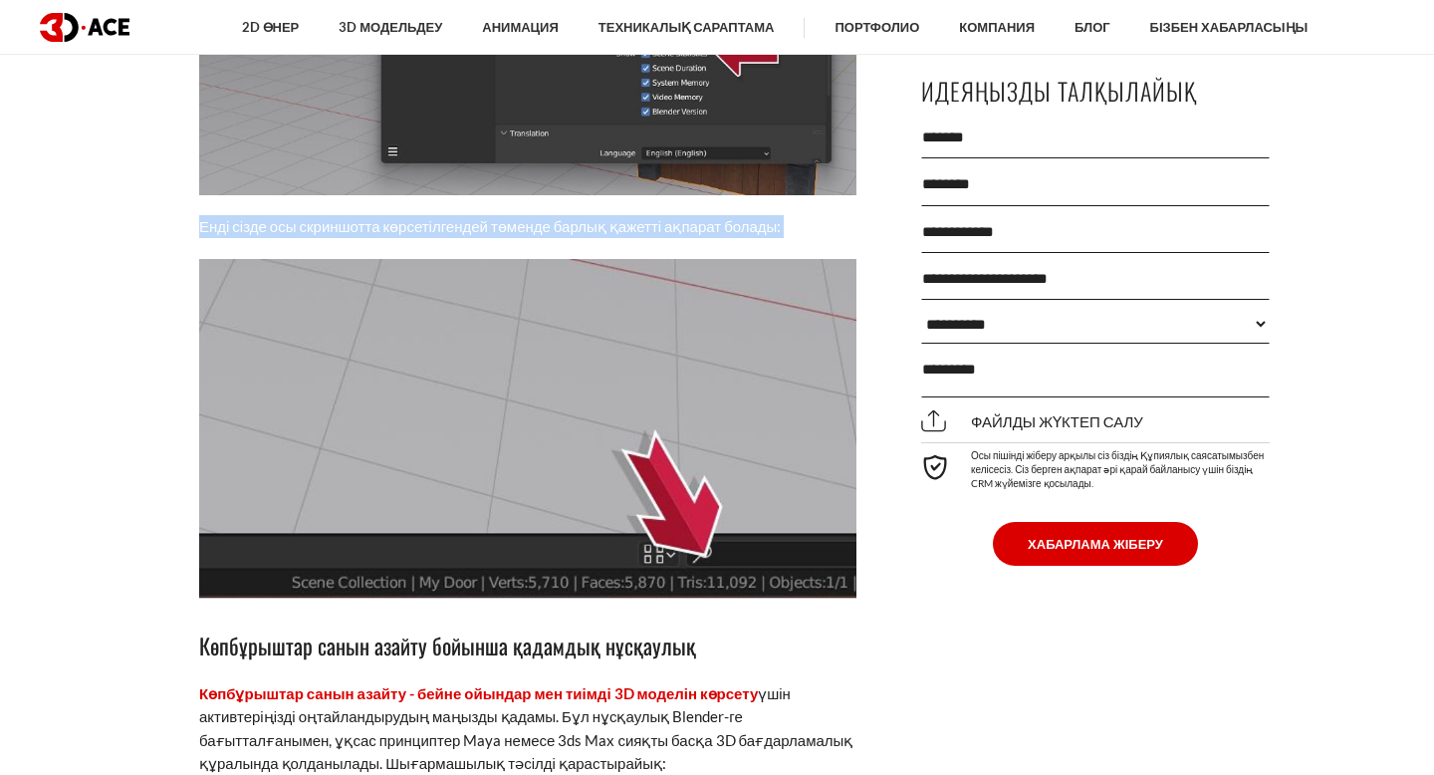
click at [608, 235] on font "Енді сізде осы скриншотта көрсетілгендей төменде барлық қажетті ақпарат болады:" at bounding box center [490, 226] width 582 height 18
copy div "Енді сізде осы скриншотта көрсетілгендей төменде барлық қажетті ақпарат болады:"
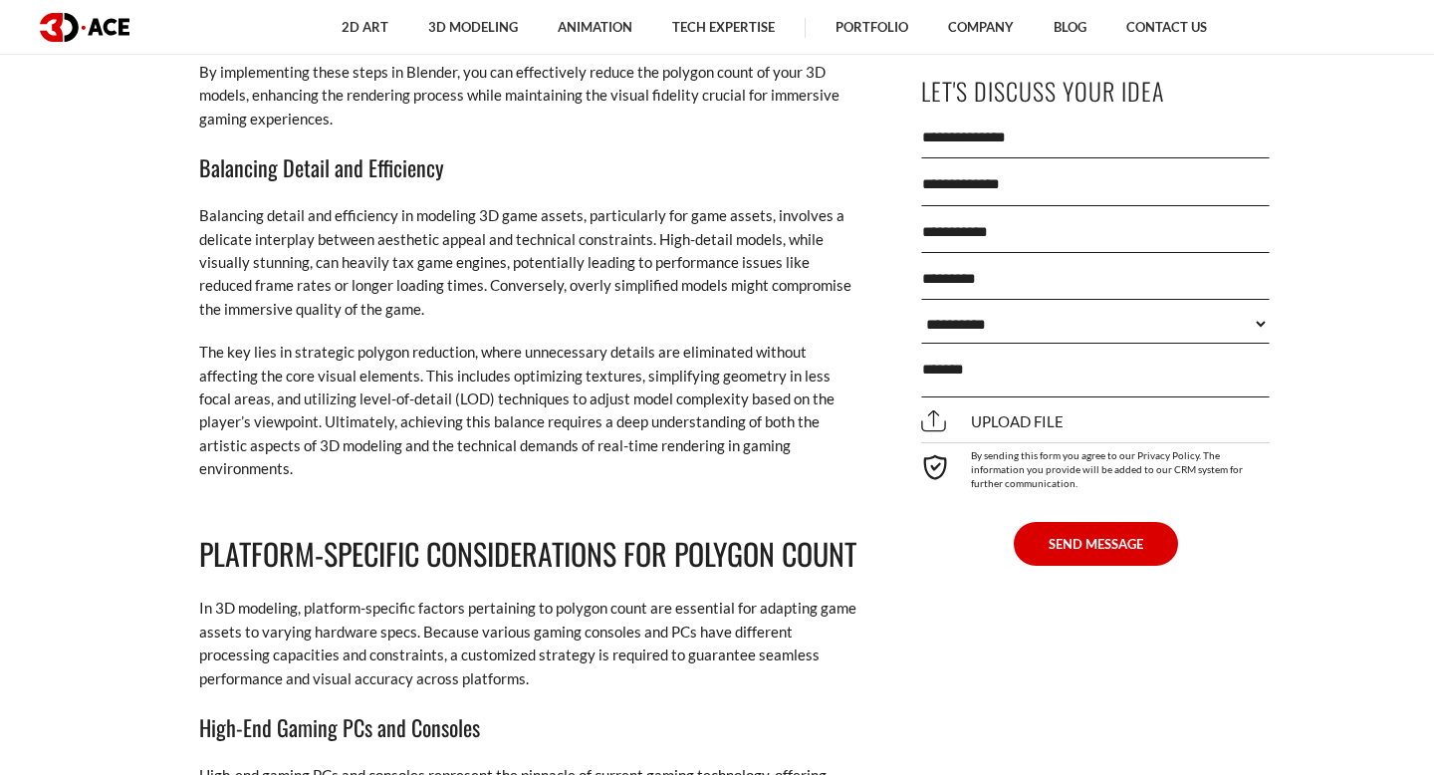
scroll to position [8529, 0]
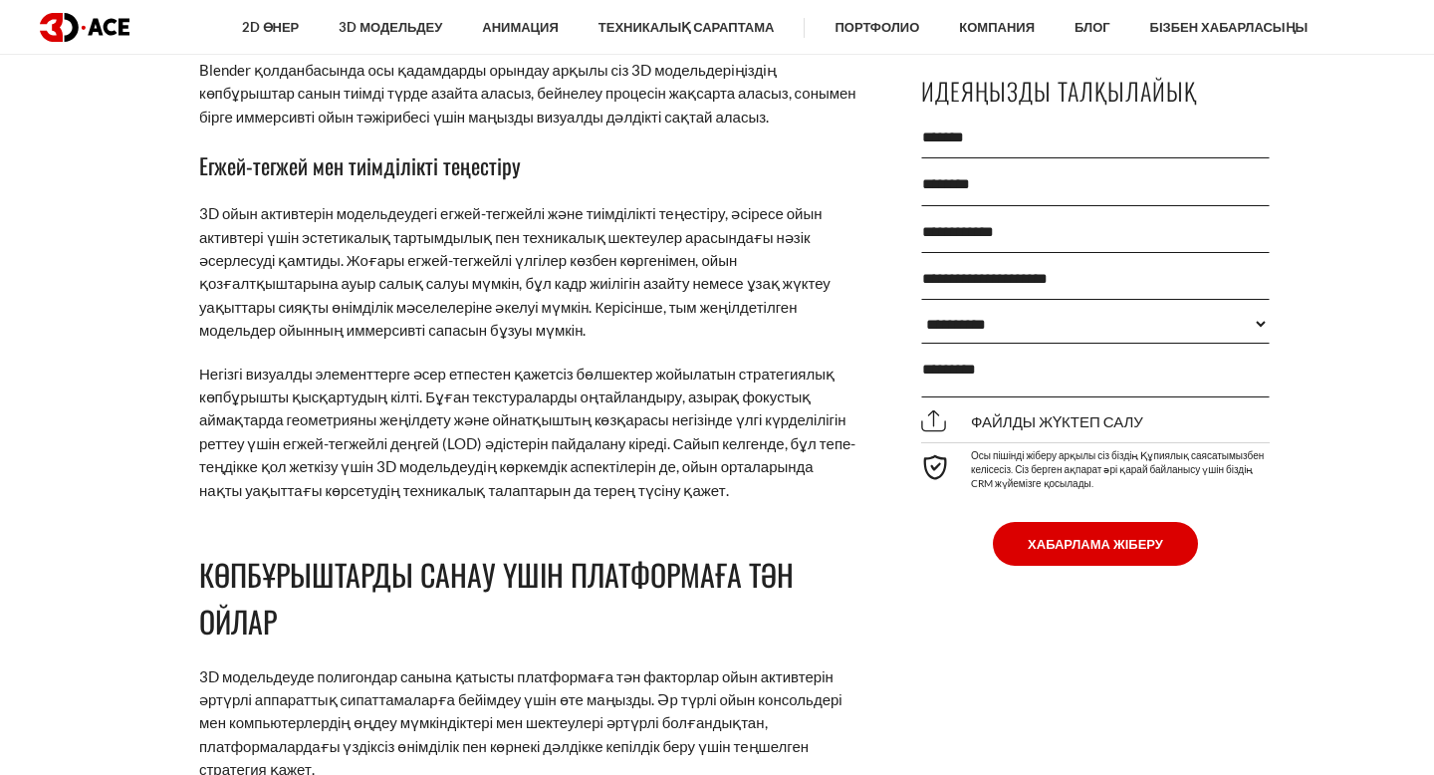
click at [564, 120] on font "Blender қолданбасында осы қадамдарды орындау арқылы сіз 3D модельдеріңіздің көп…" at bounding box center [527, 93] width 657 height 65
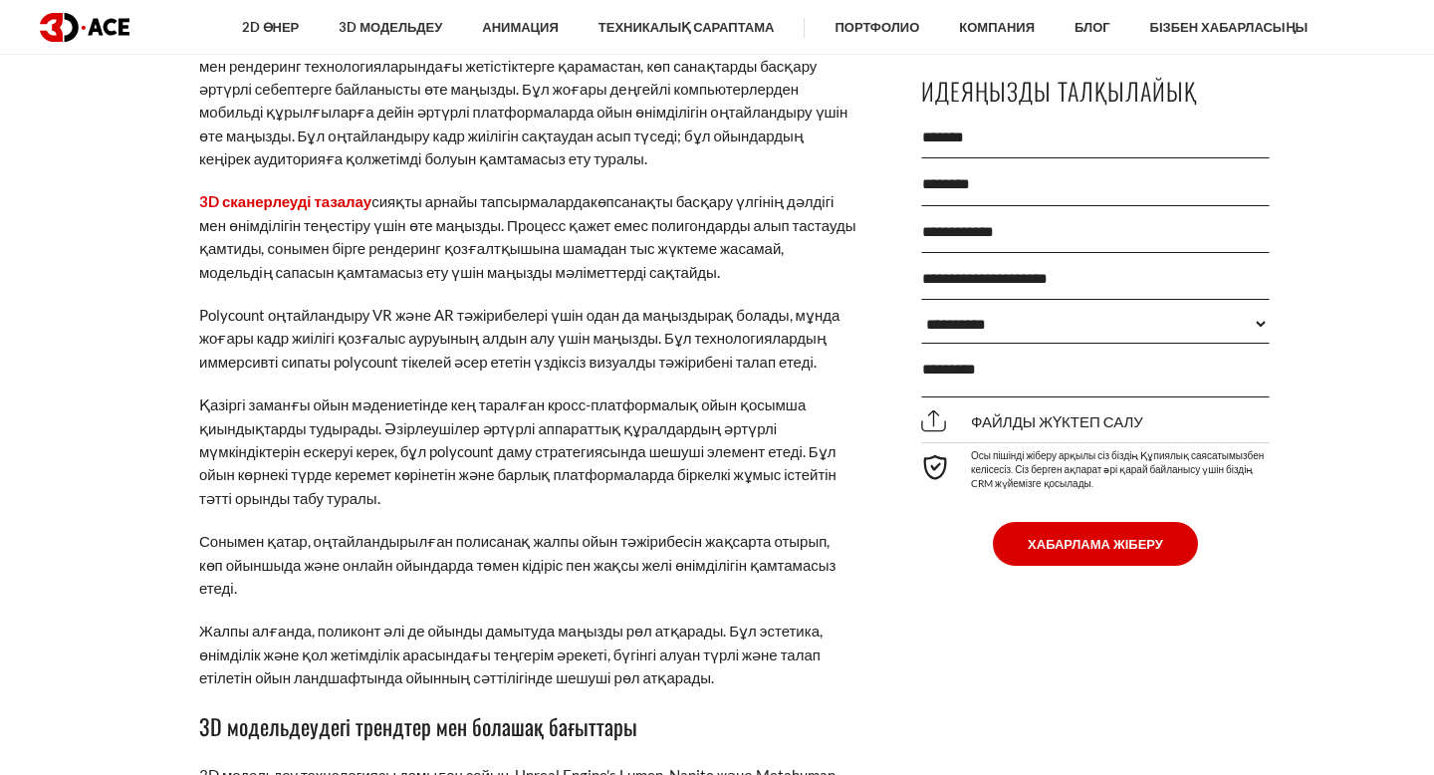
scroll to position [13055, 0]
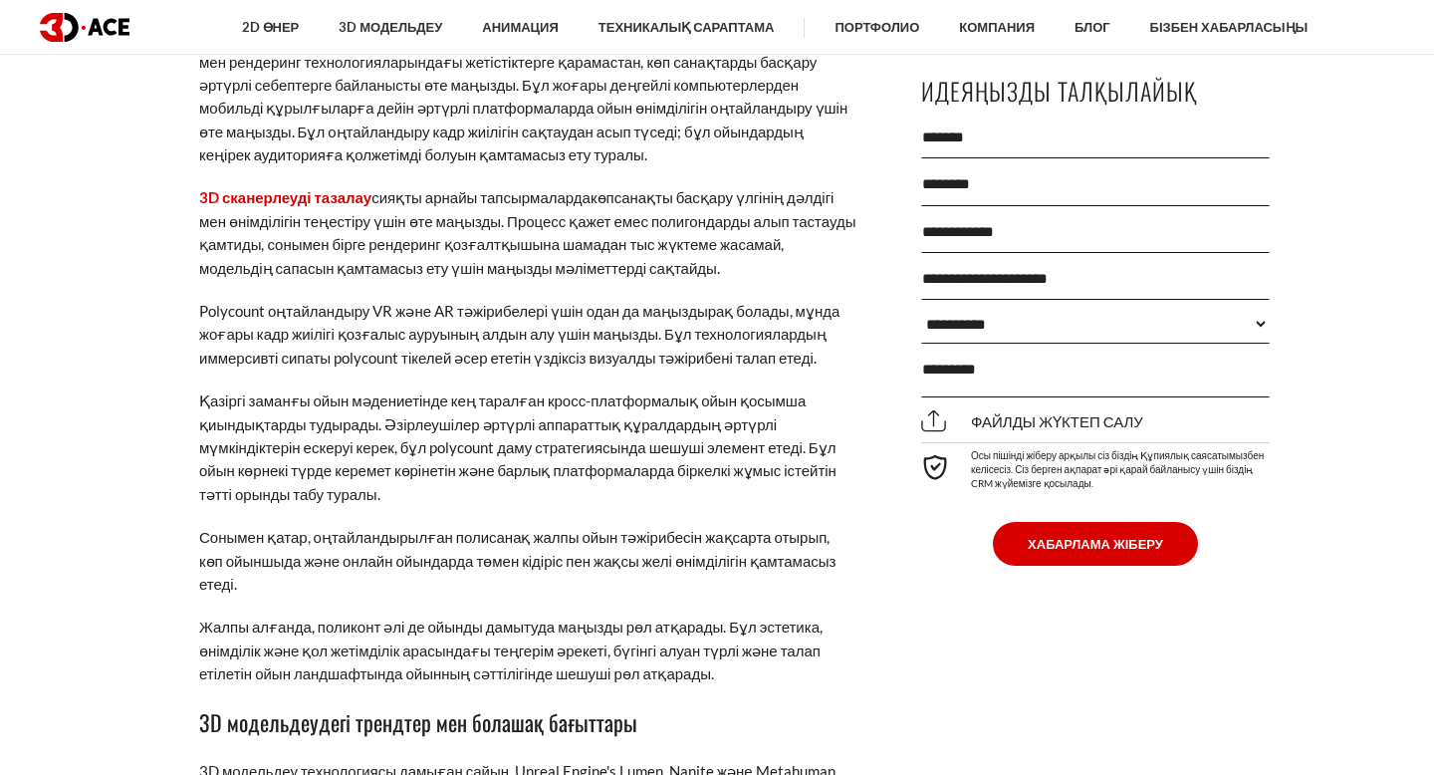
click at [241, 87] on font "Бүгінгі ойынның дамуындағы Polycount-тың маңыздылығы даусыз. Аппараттық құралда…" at bounding box center [523, 96] width 648 height 134
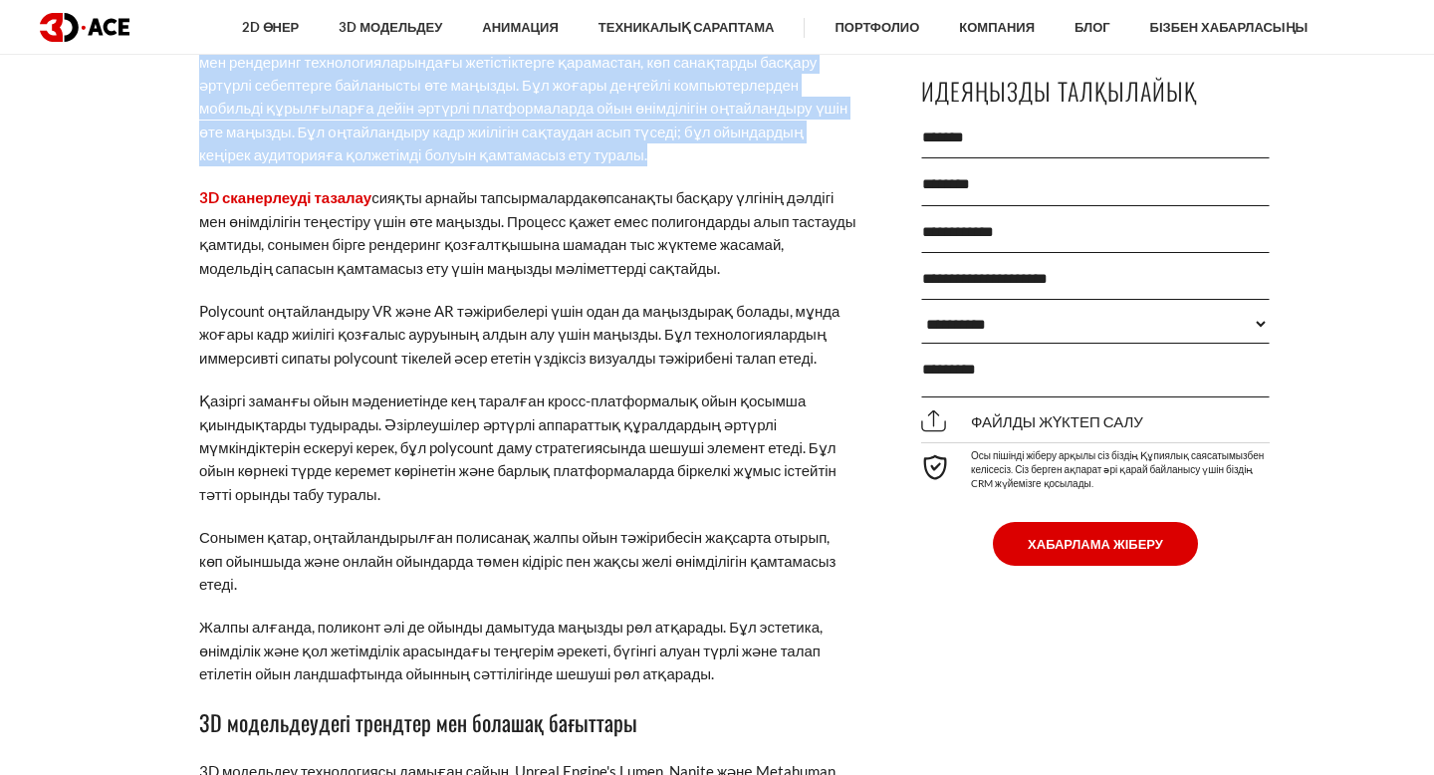
click at [241, 87] on font "Бүгінгі ойынның дамуындағы Polycount-тың маңыздылығы даусыз. Аппараттық құралда…" at bounding box center [523, 96] width 648 height 134
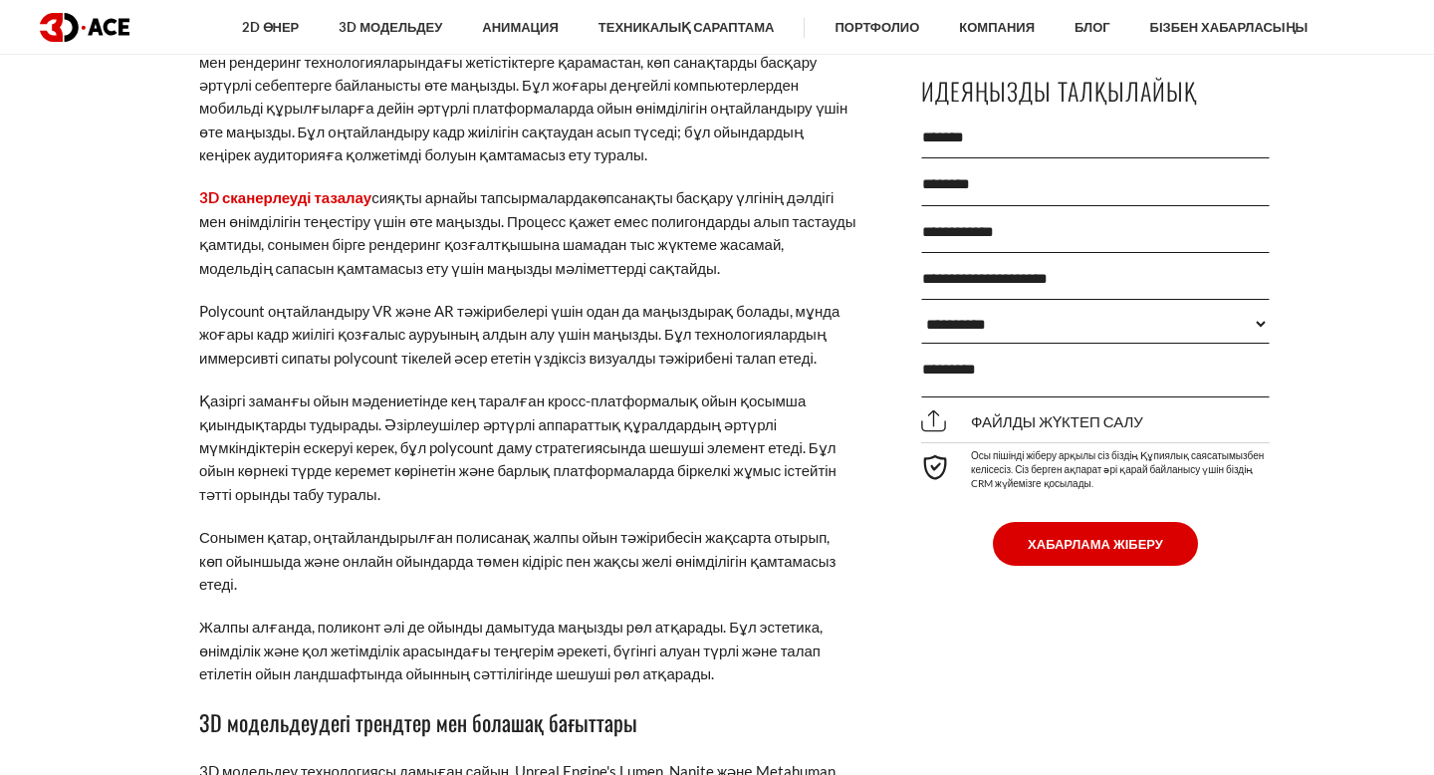
click at [241, 87] on font "Бүгінгі ойынның дамуындағы Polycount-тың маңыздылығы даусыз. Аппараттық құралда…" at bounding box center [523, 96] width 648 height 134
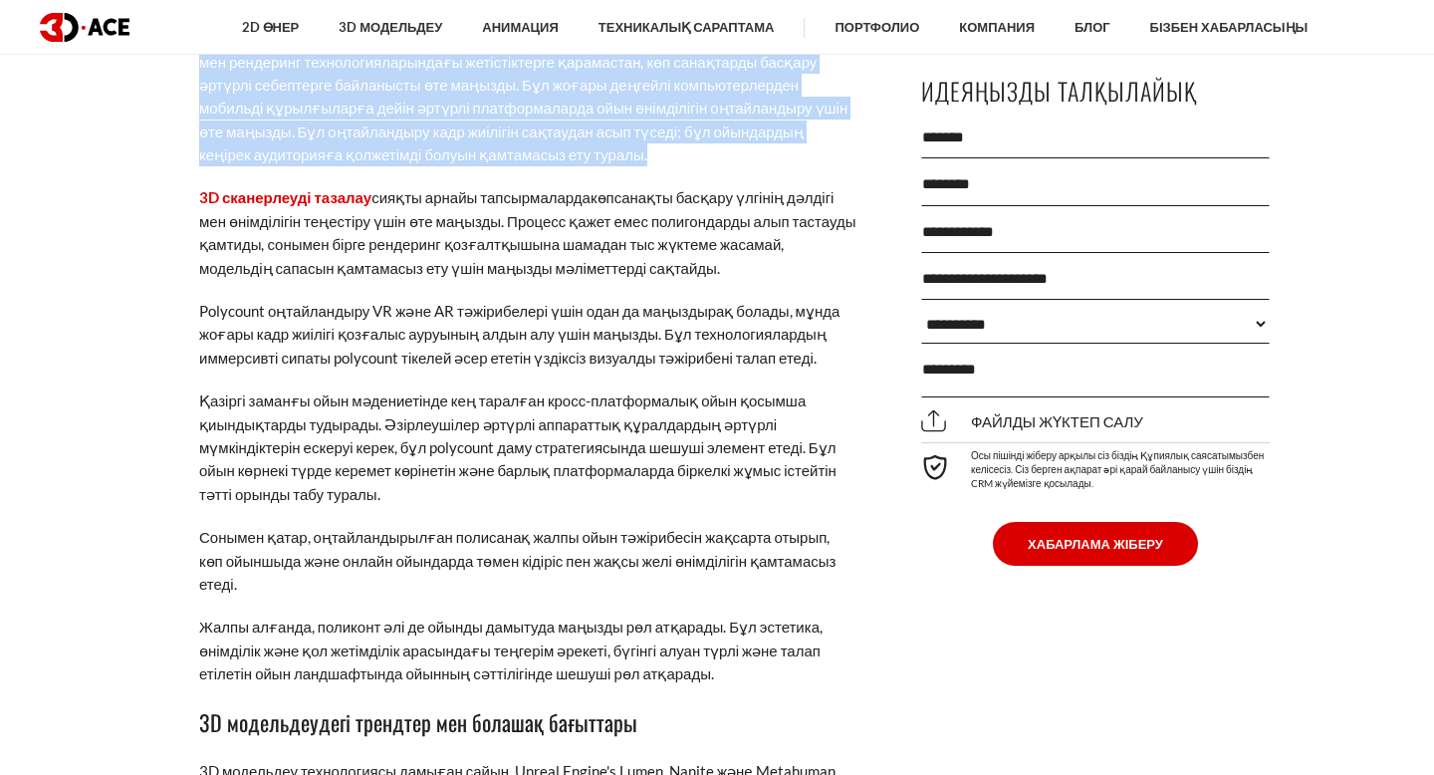
click at [241, 87] on font "Бүгінгі ойынның дамуындағы Polycount-тың маңыздылығы даусыз. Аппараттық құралда…" at bounding box center [523, 96] width 648 height 134
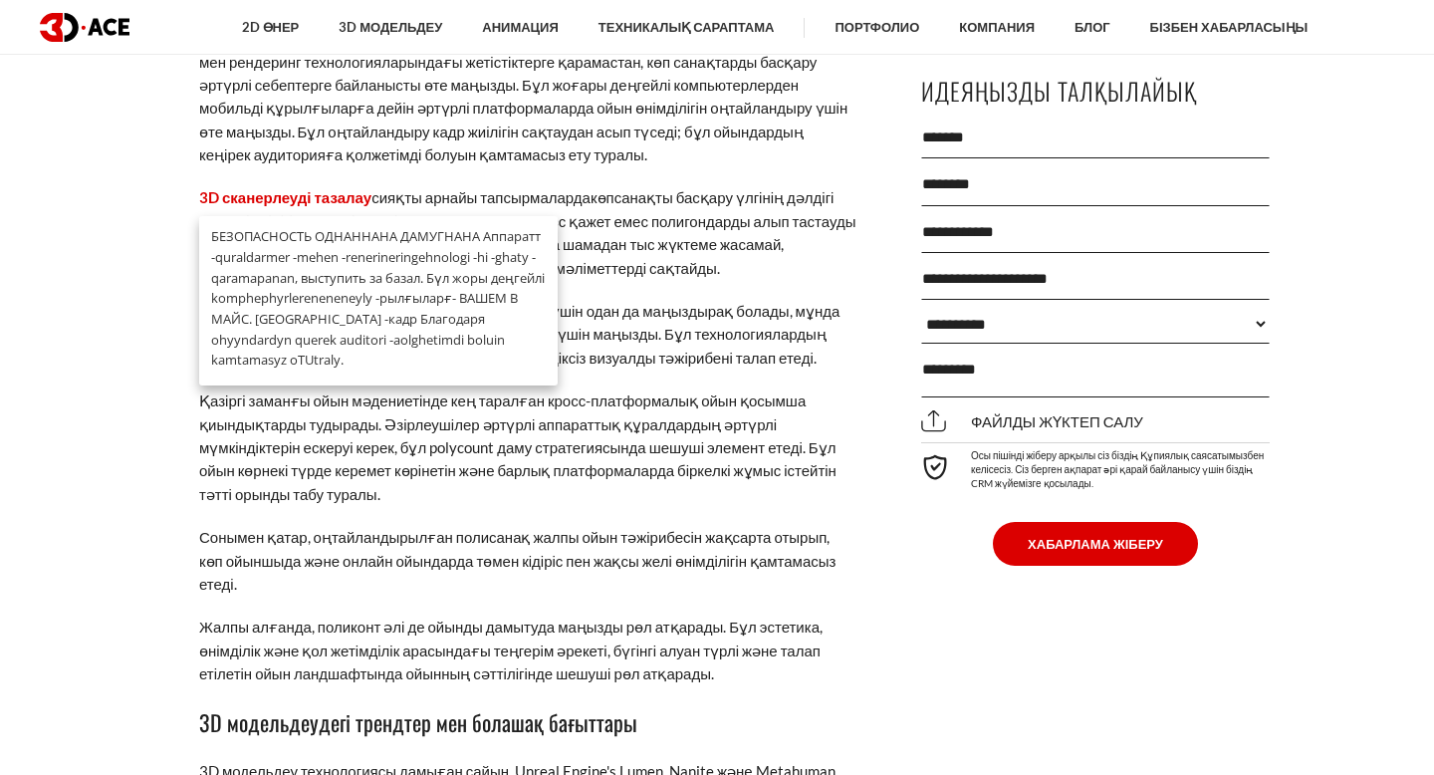
click at [241, 87] on font "Бүгінгі ойынның дамуындағы Polycount-тың маңыздылығы даусыз. Аппараттық құралда…" at bounding box center [523, 96] width 648 height 134
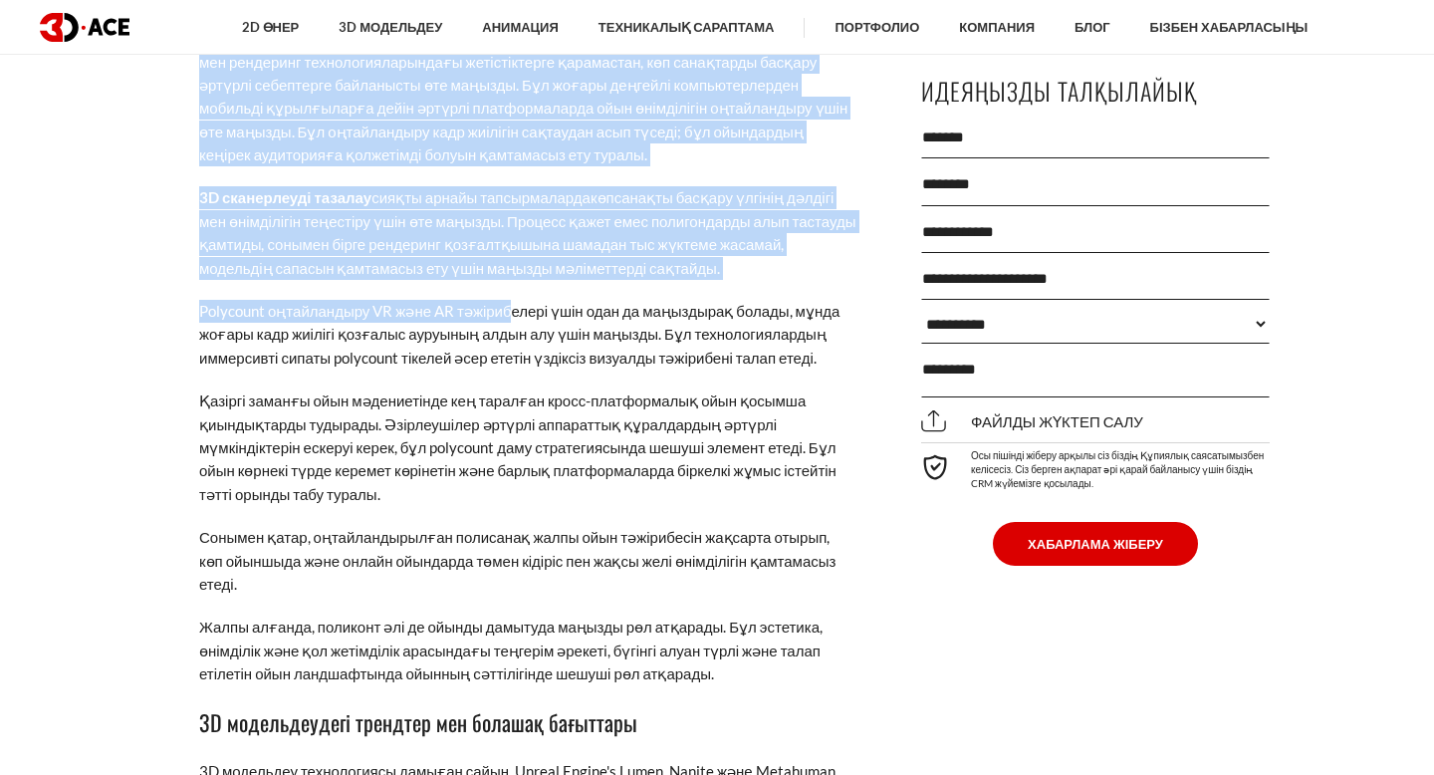
drag, startPoint x: 196, startPoint y: 91, endPoint x: 514, endPoint y: 372, distance: 424.1
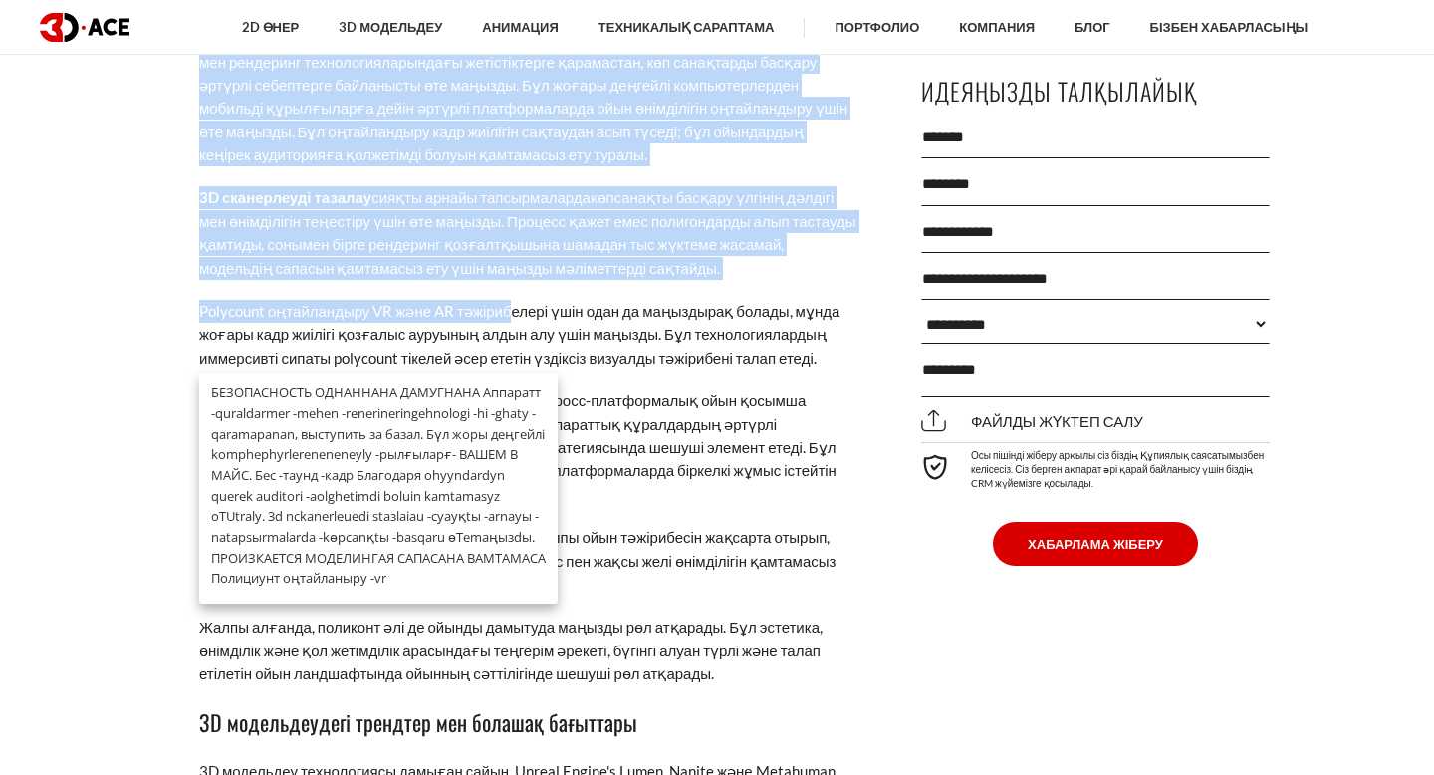
click at [514, 373] on div "БЕЗОПАСНОСТЬ ОДНАННАНА ДАМУГНАНА Аппаратт -quraldarmer -mehen -renerineringehno…" at bounding box center [378, 488] width 359 height 230
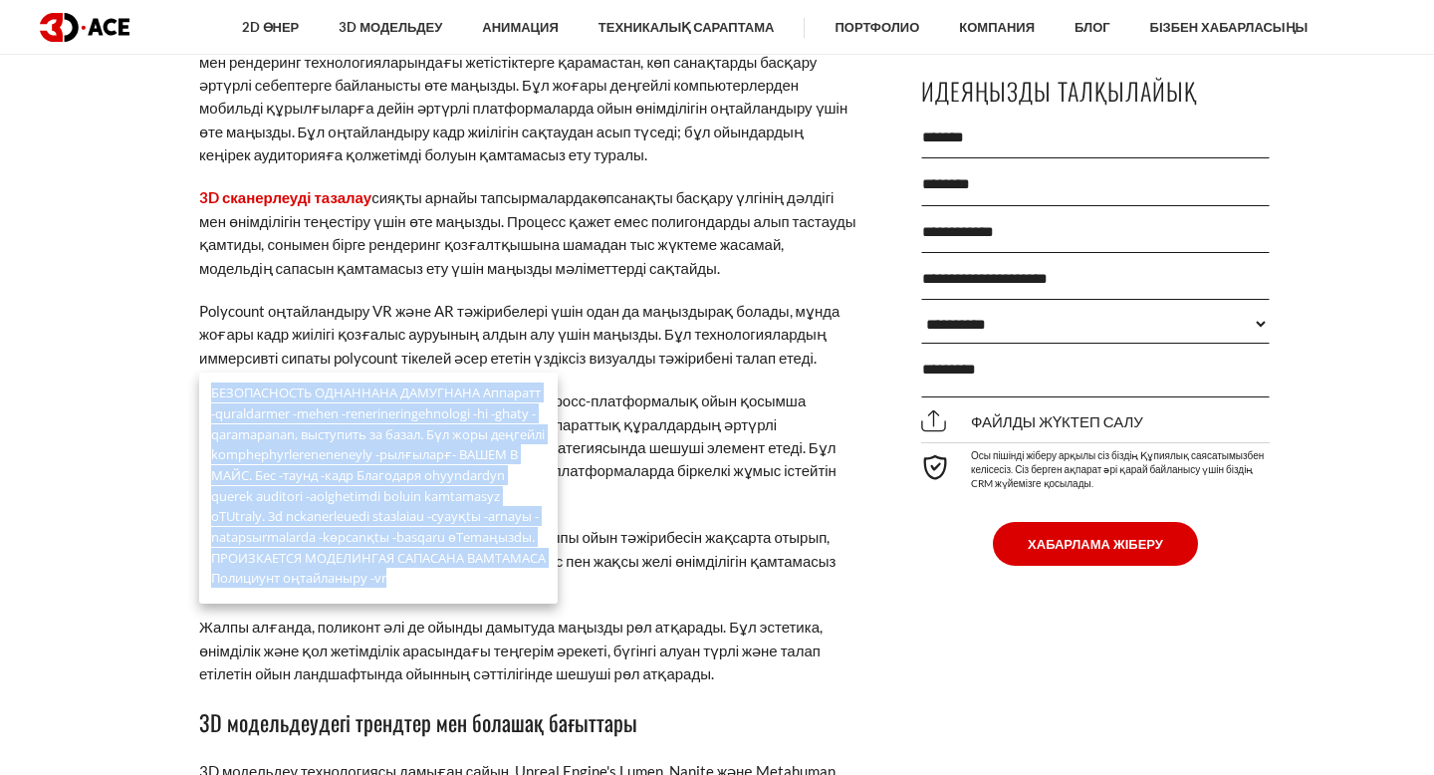
click at [514, 373] on div "БЕЗОПАСНОСТЬ ОДНАННАНА ДАМУГНАНА Аппаратт -quraldarmer -mehen -renerineringehno…" at bounding box center [378, 488] width 359 height 230
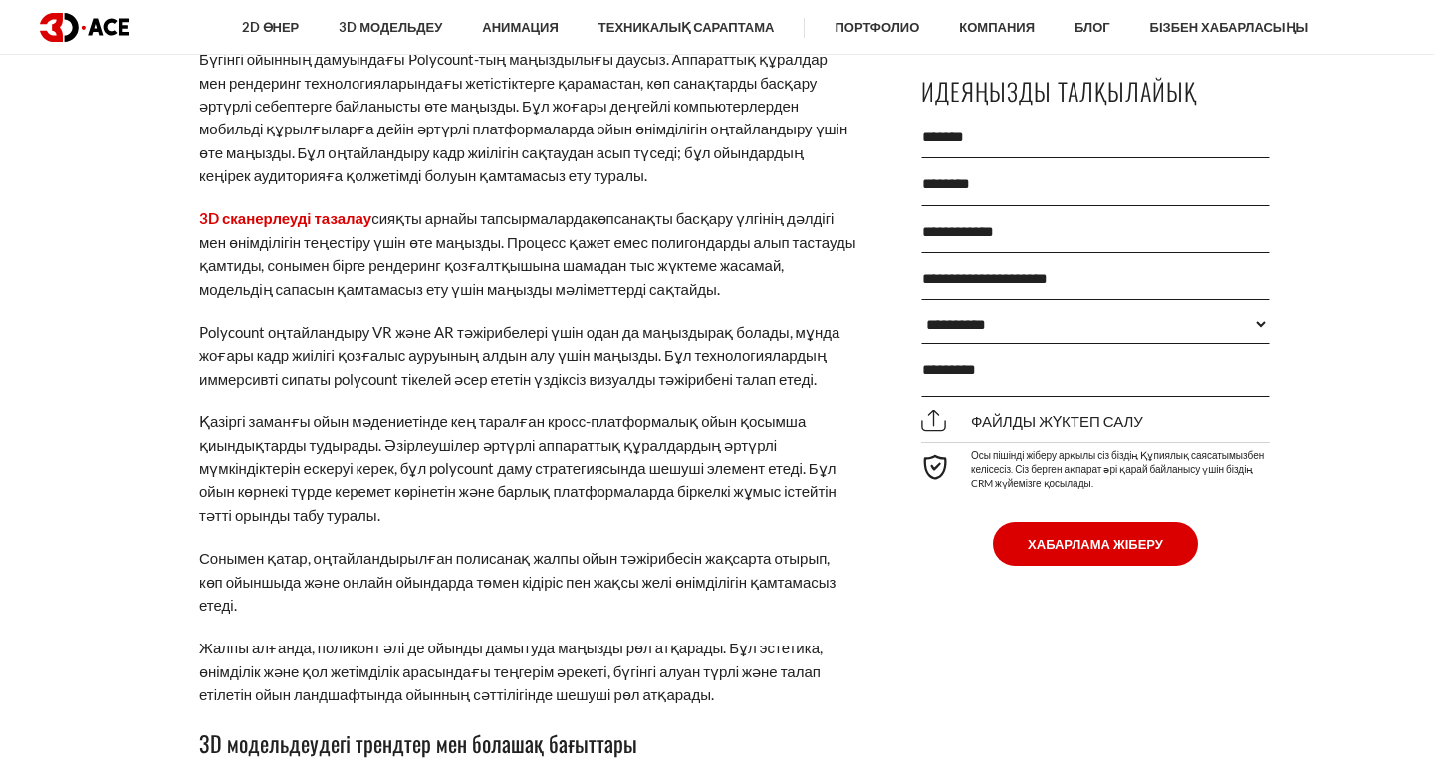
scroll to position [13020, 0]
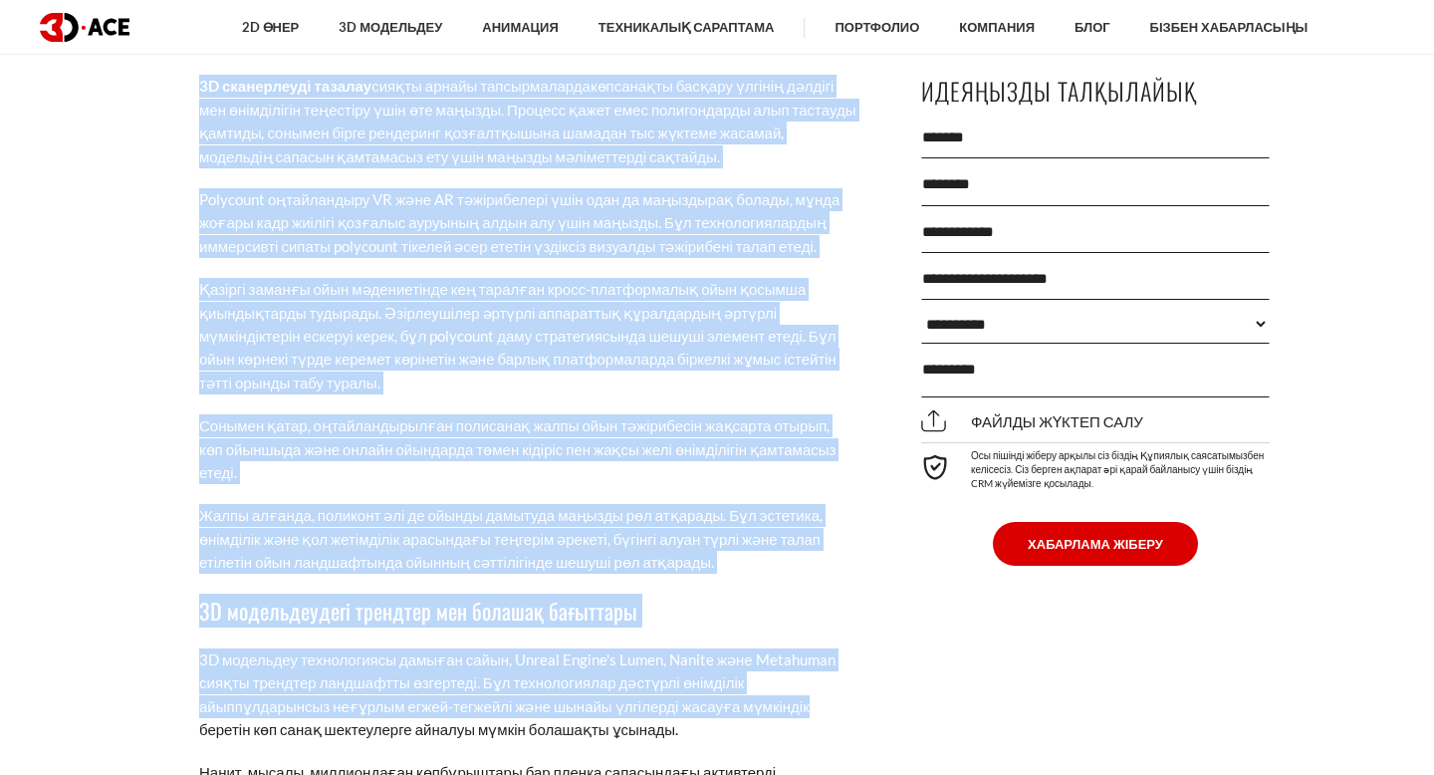
drag, startPoint x: 281, startPoint y: 74, endPoint x: 837, endPoint y: 774, distance: 894.1
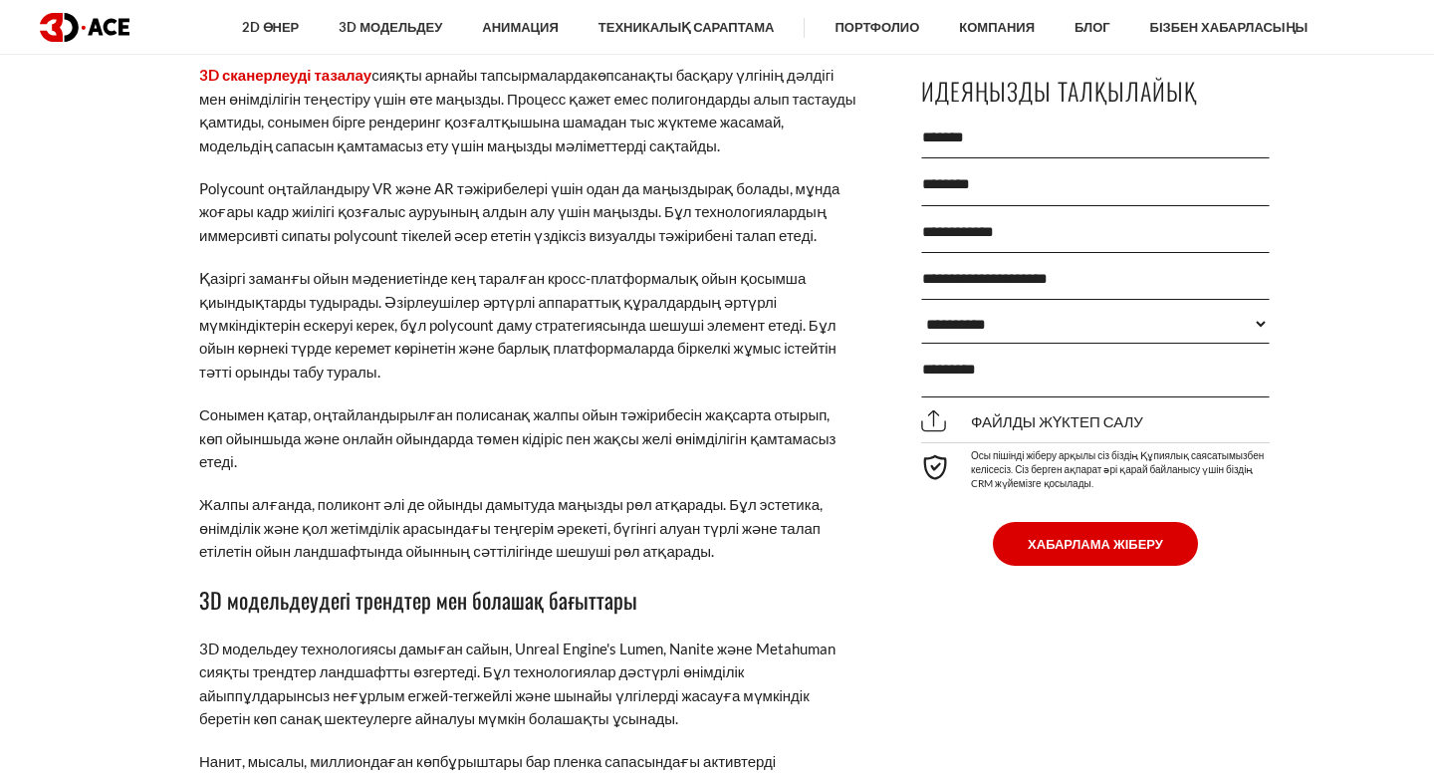
click at [731, 563] on p "Жалпы алғанда, поликонт әлі де ойынды дамытуда маңызды рөл атқарады. Бұл эстети…" at bounding box center [527, 528] width 657 height 70
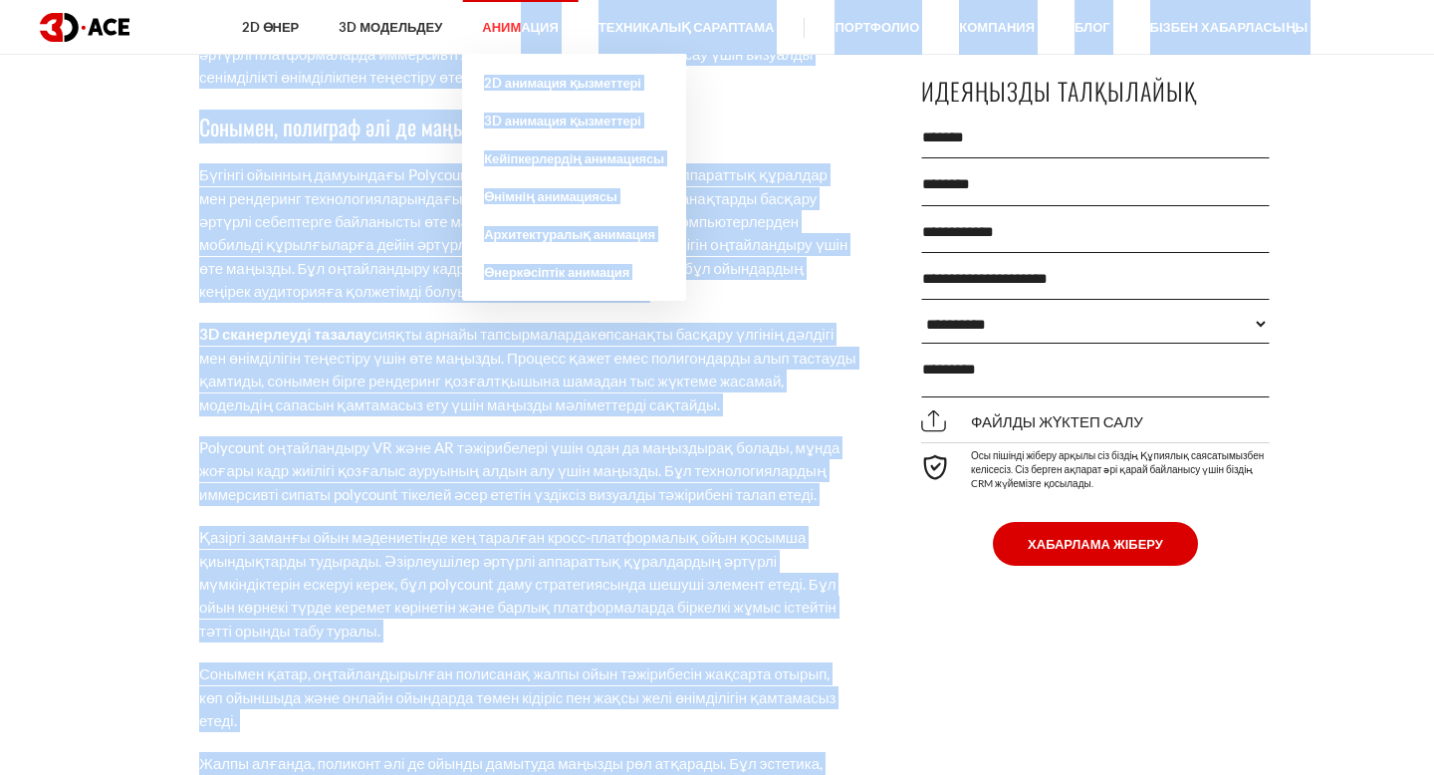
scroll to position [12903, 0]
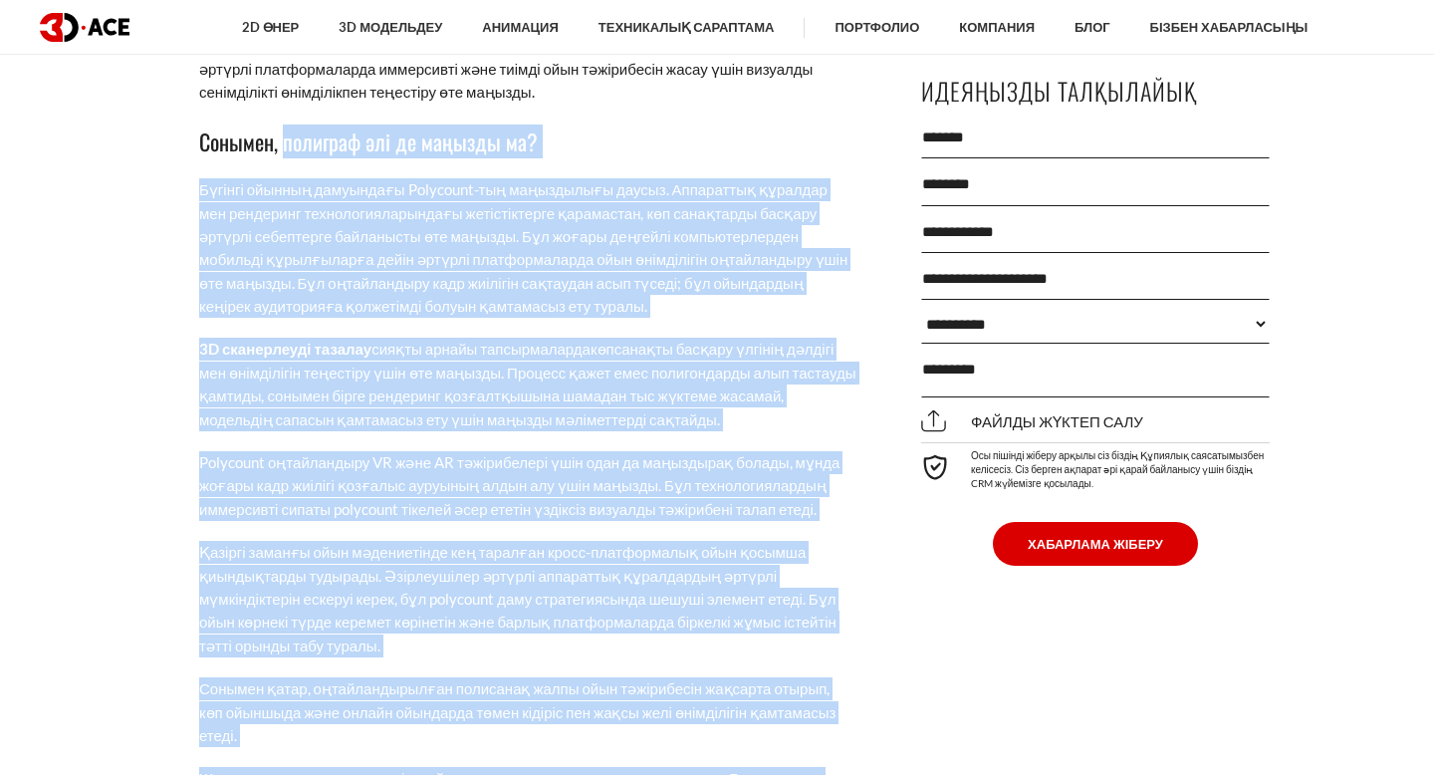
copy div "loremips dol si ametcon ad? Elitsed doeiusm temporinci Utlaboree-dol magnaaliqu…"
drag, startPoint x: 731, startPoint y: 605, endPoint x: 284, endPoint y: 203, distance: 601.0
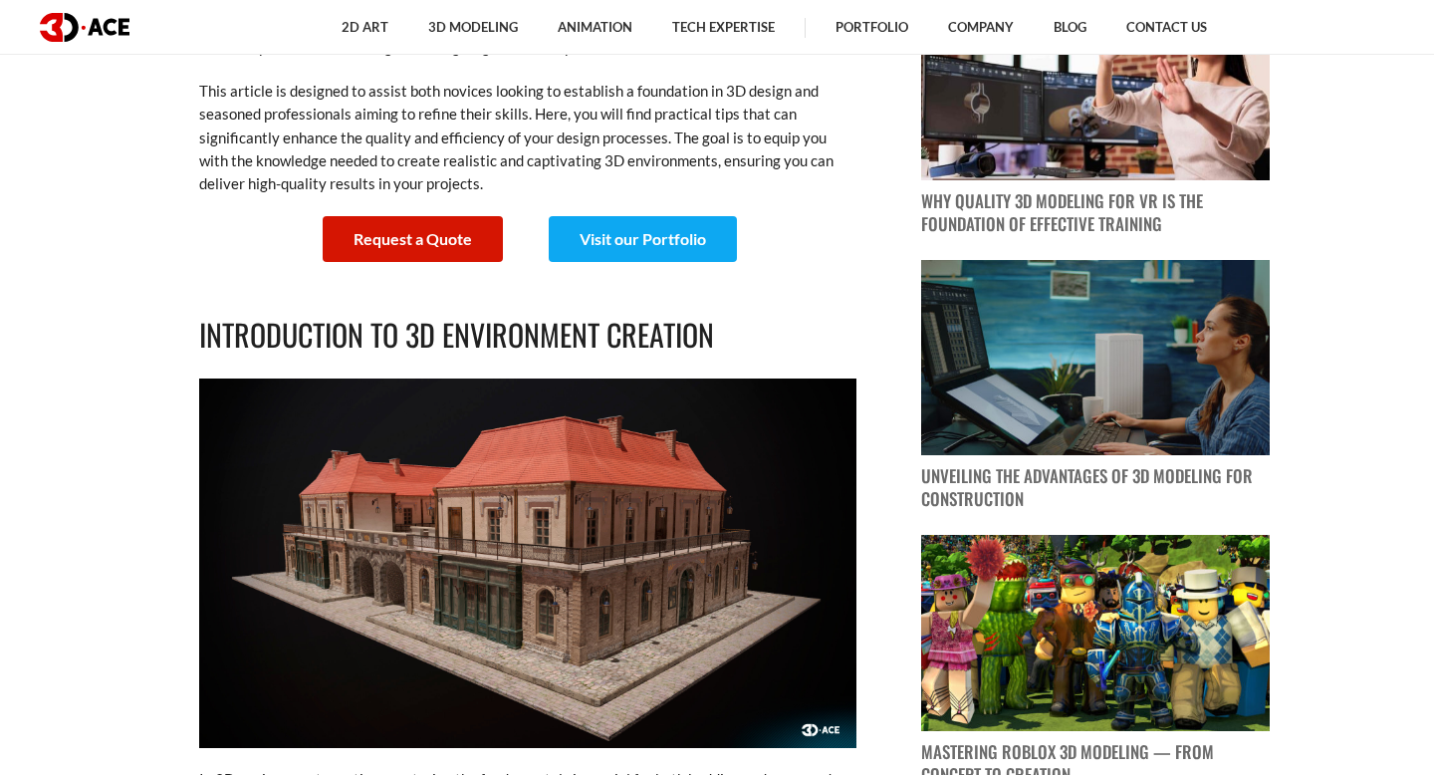
scroll to position [898, 0]
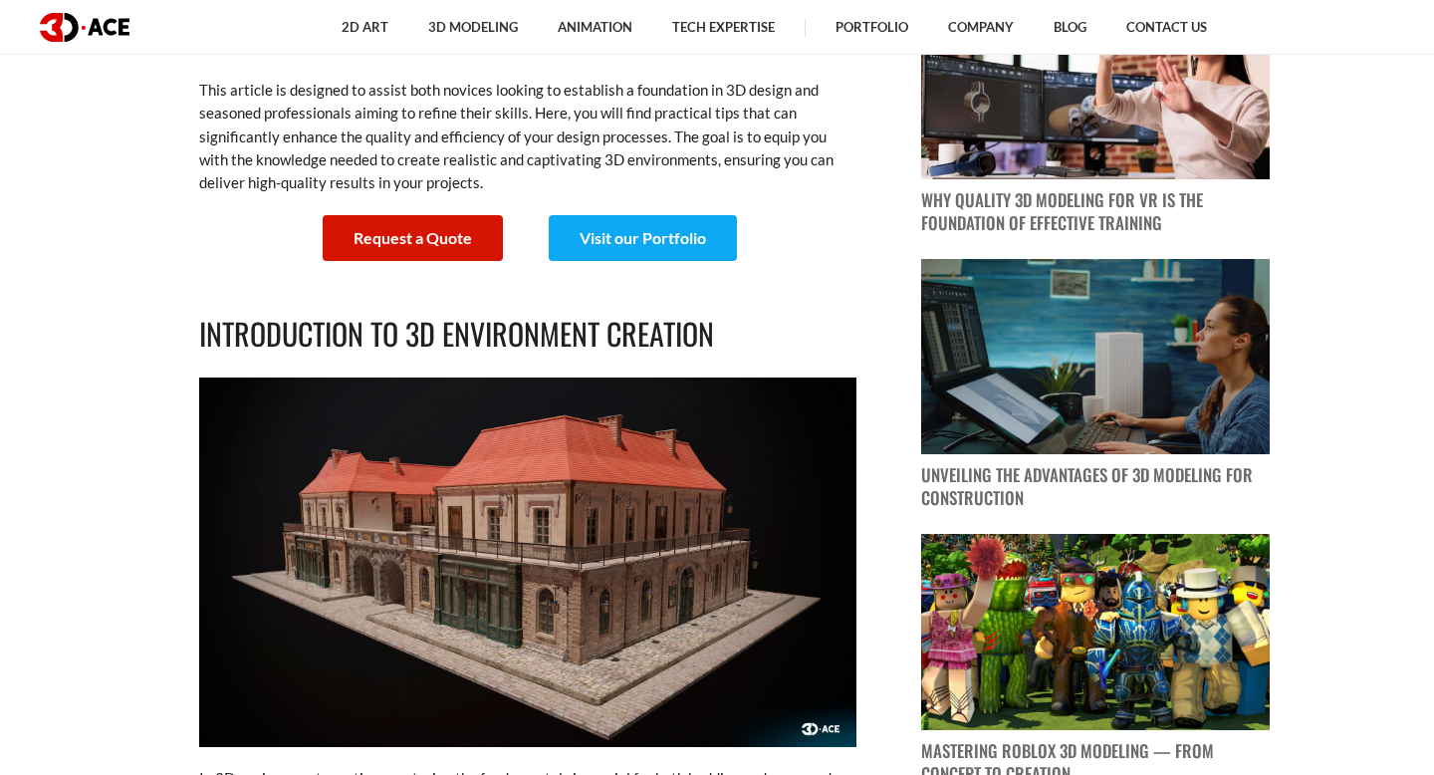
click at [524, 237] on div "Request a Quote" at bounding box center [413, 238] width 230 height 46
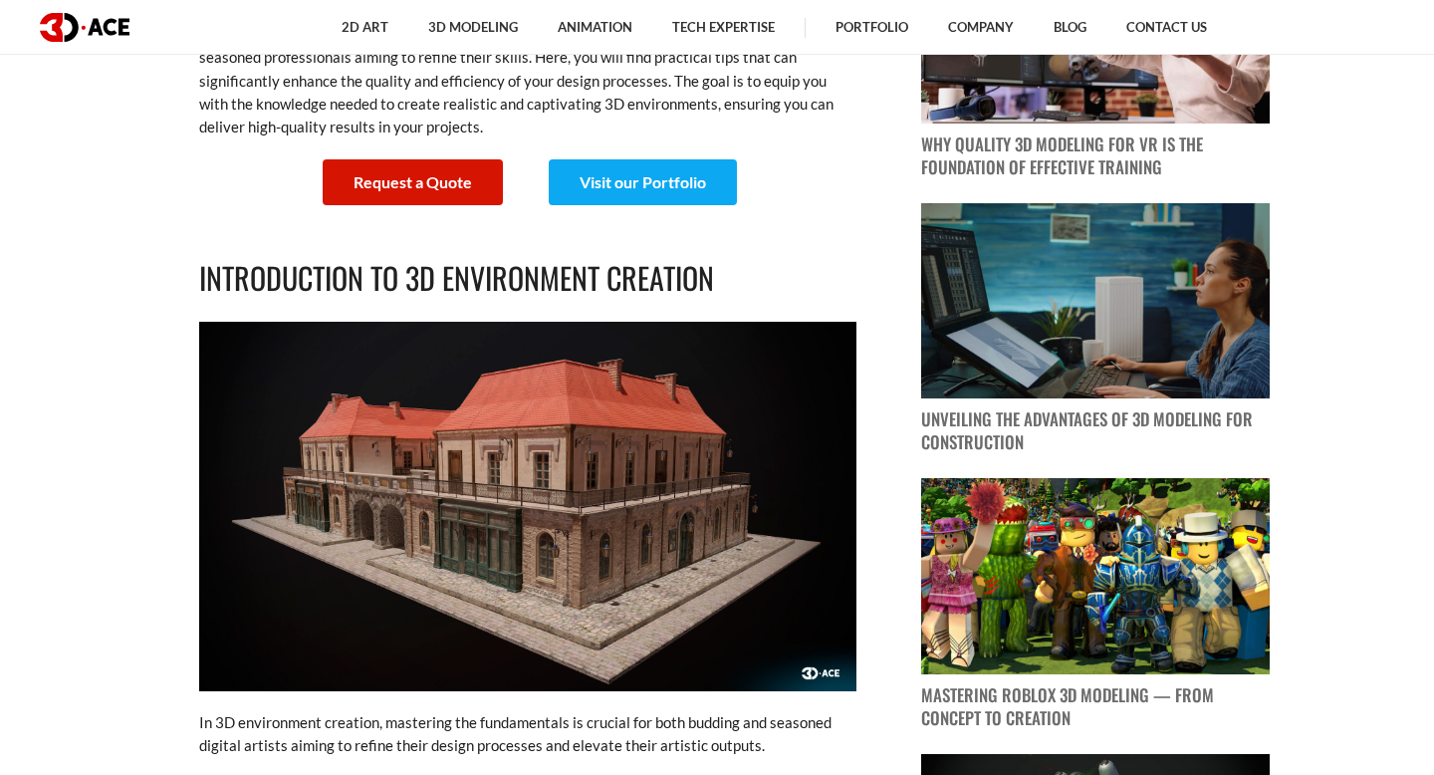
scroll to position [1079, 0]
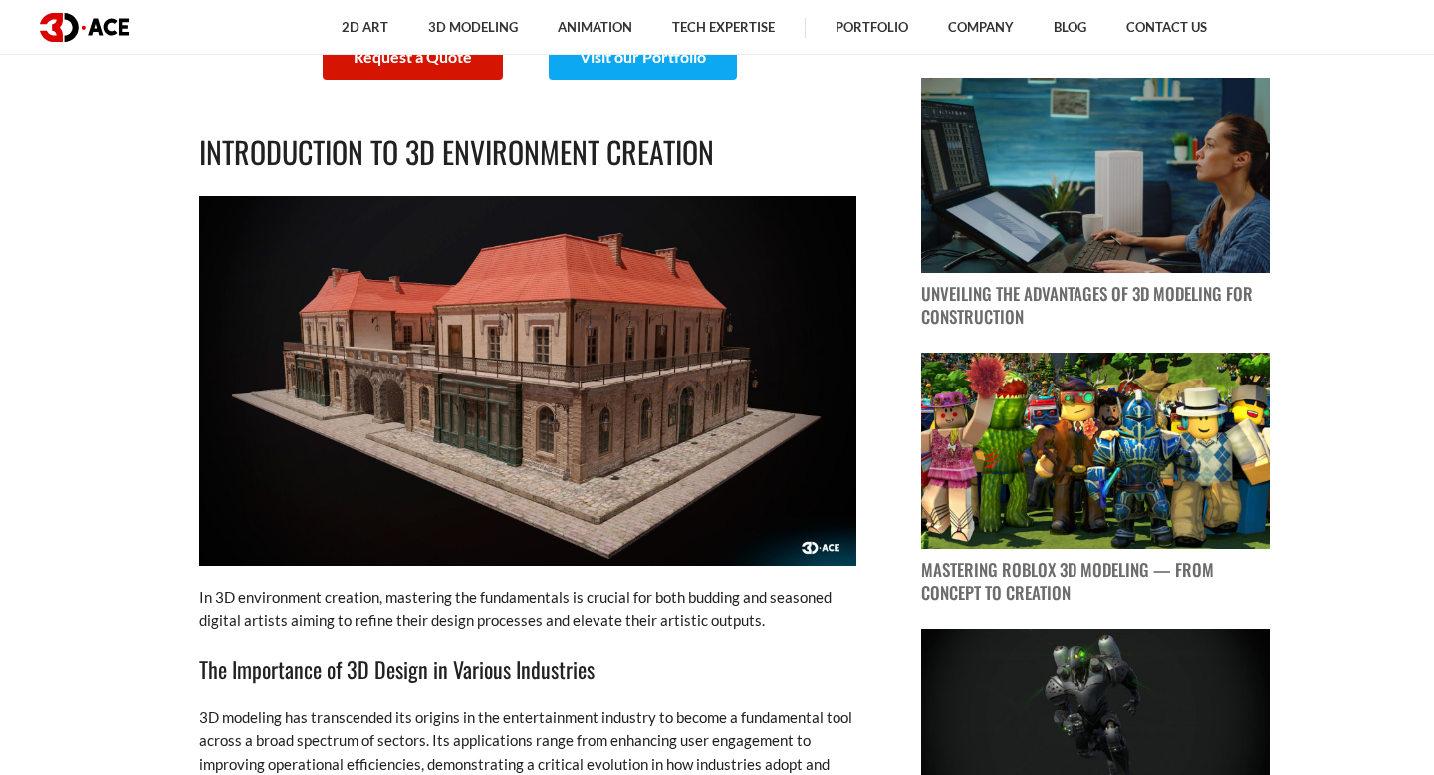
click at [531, 154] on h2 "Introduction to 3D Environment Creation" at bounding box center [527, 153] width 657 height 47
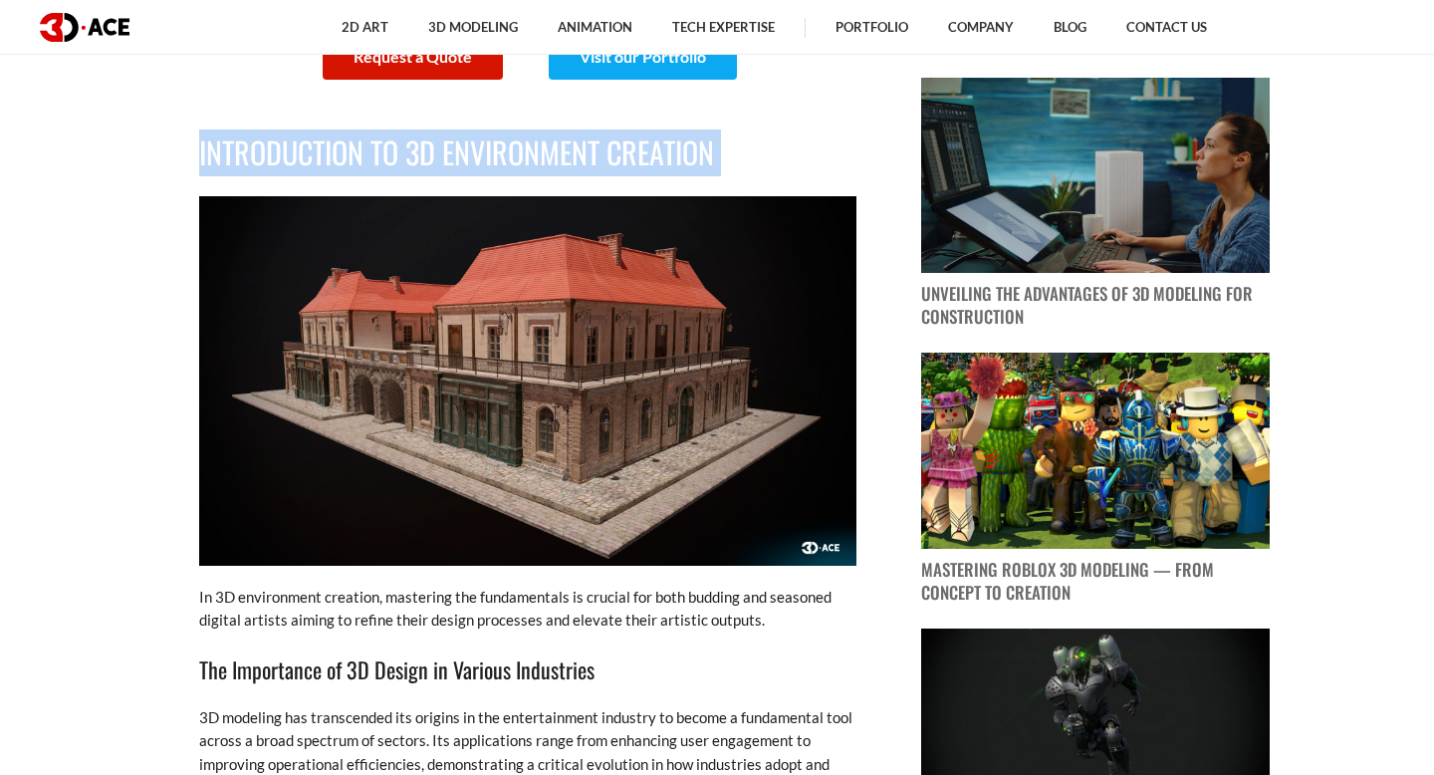
click at [531, 154] on h2 "Introduction to 3D Environment Creation" at bounding box center [527, 153] width 657 height 47
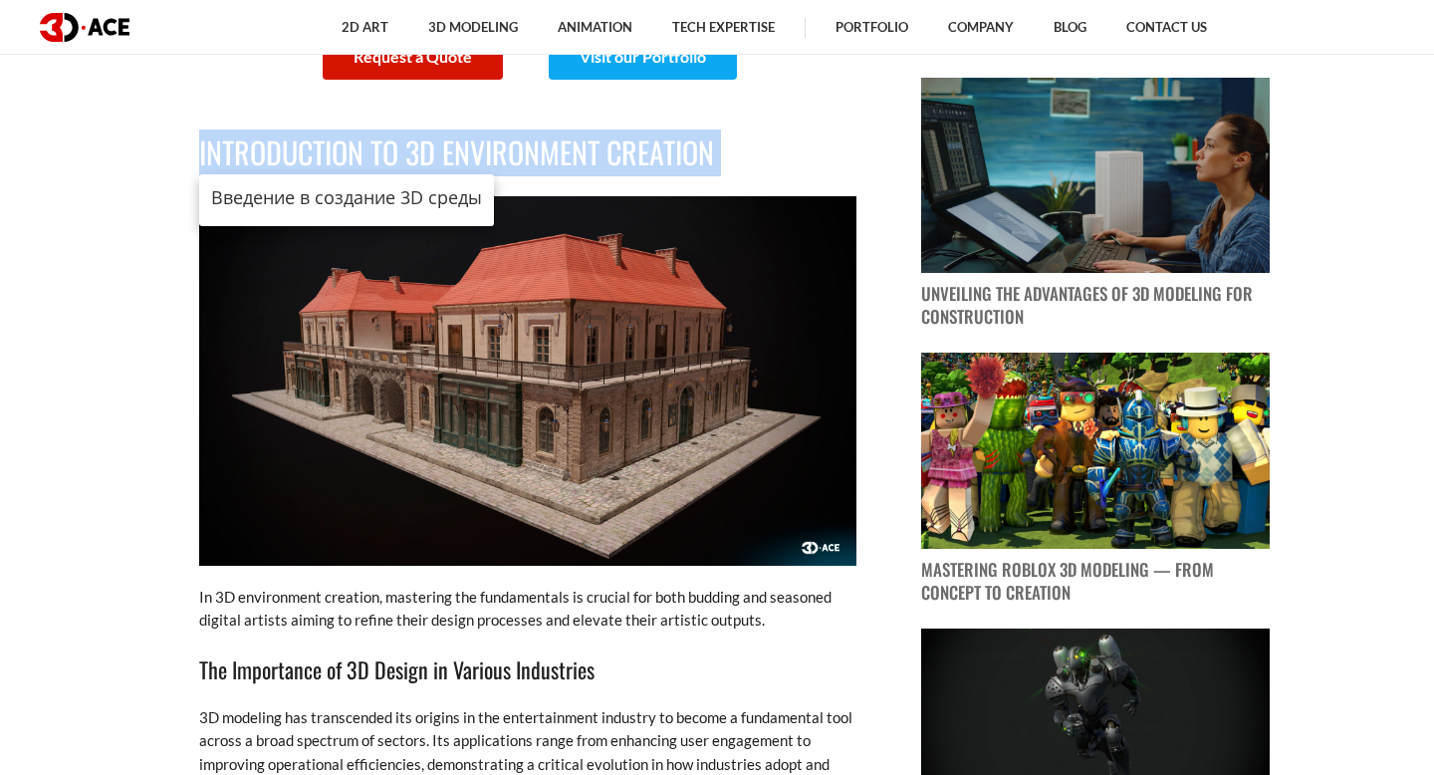
click at [531, 154] on h2 "Introduction to 3D Environment Creation" at bounding box center [527, 153] width 657 height 47
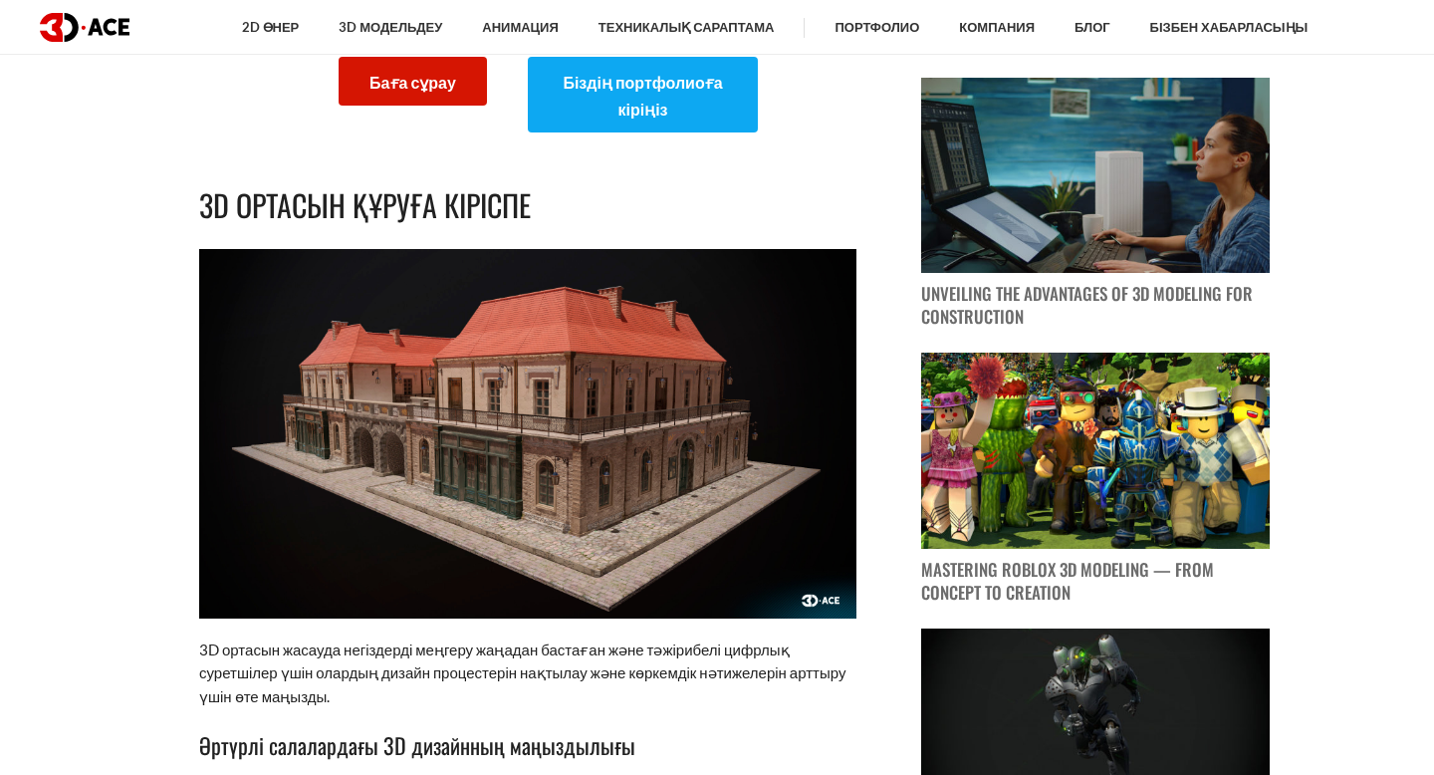
scroll to position [1102, 0]
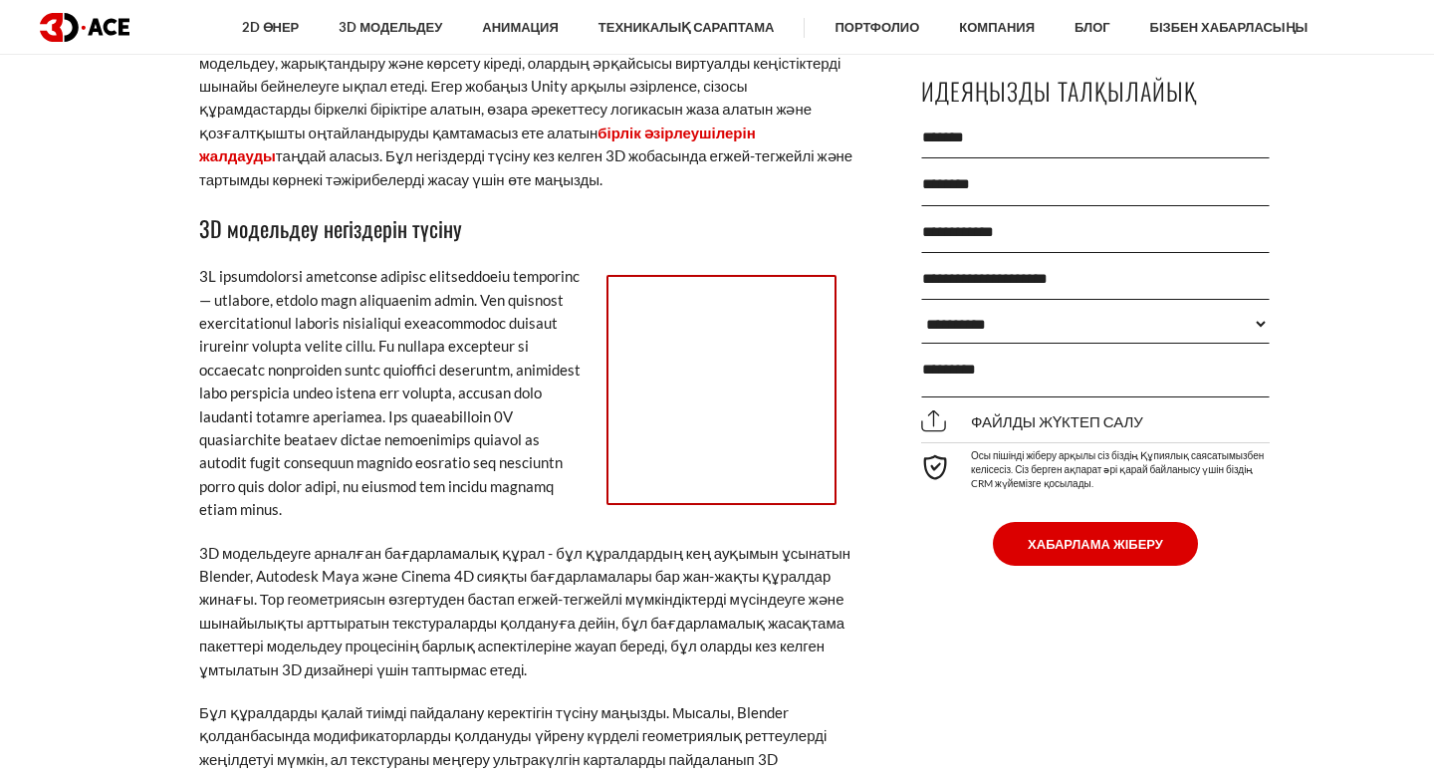
scroll to position [2910, 0]
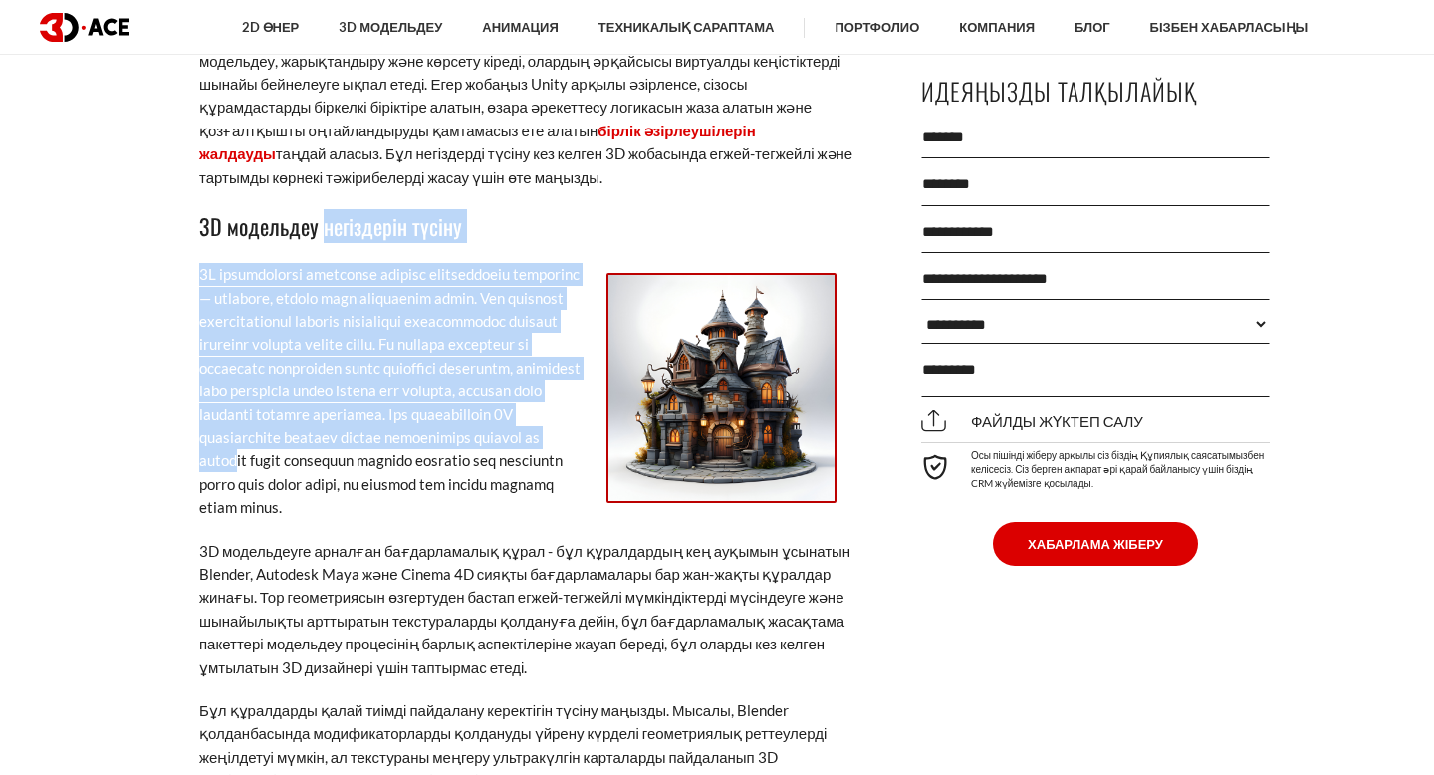
drag, startPoint x: 326, startPoint y: 271, endPoint x: 426, endPoint y: 536, distance: 283.4
click at [426, 516] on font at bounding box center [390, 390] width 382 height 251
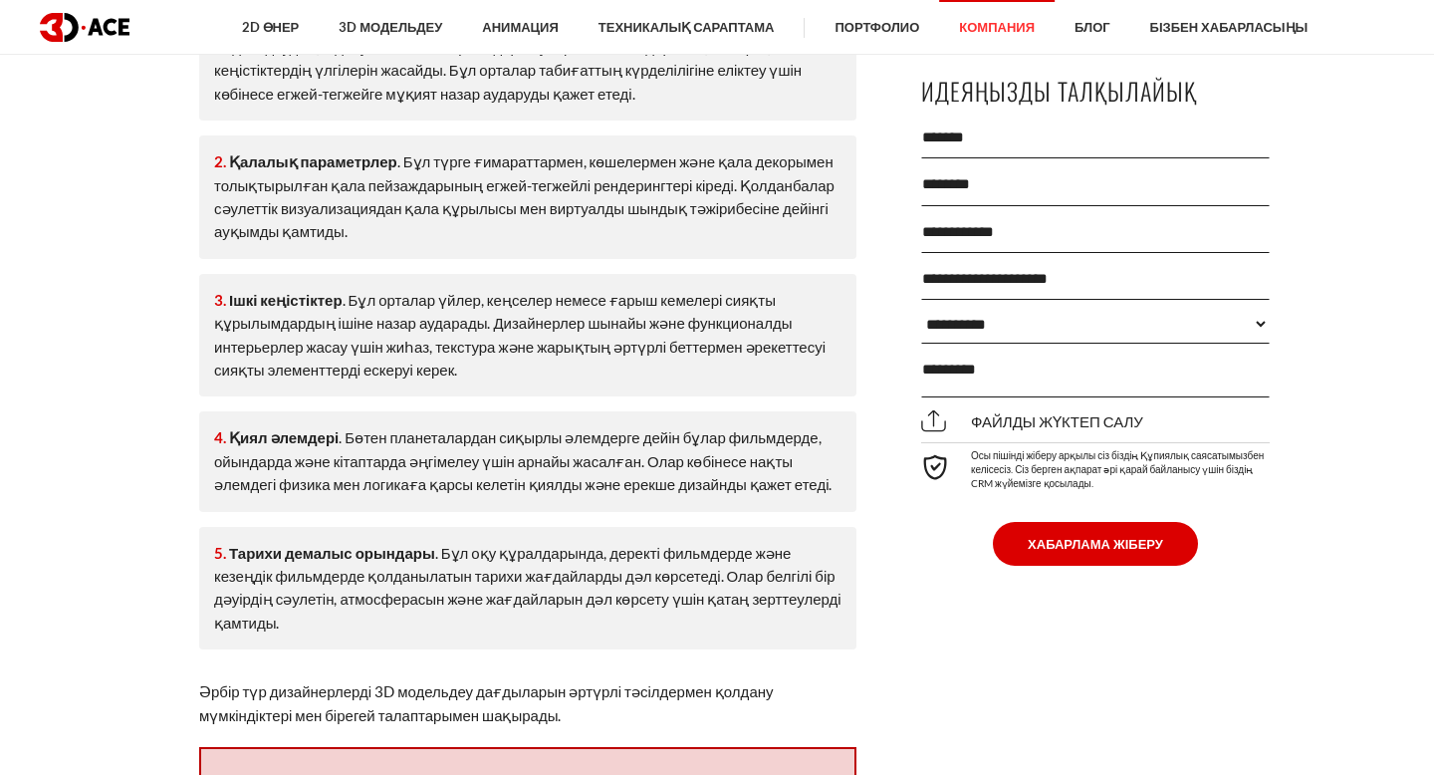
scroll to position [4840, 0]
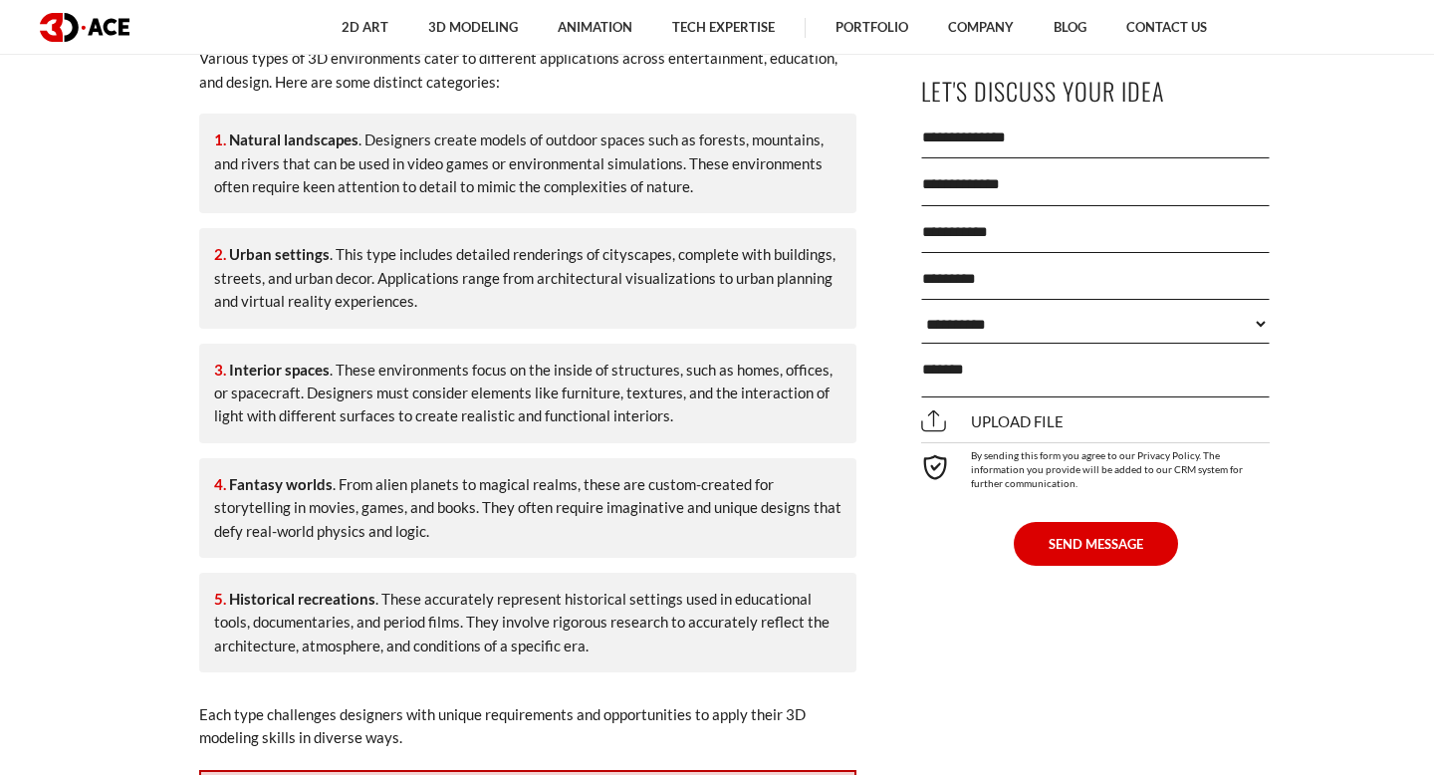
click at [658, 153] on li "Natural landscapes . Designers create models of outdoor spaces such as forests,…" at bounding box center [527, 164] width 657 height 100
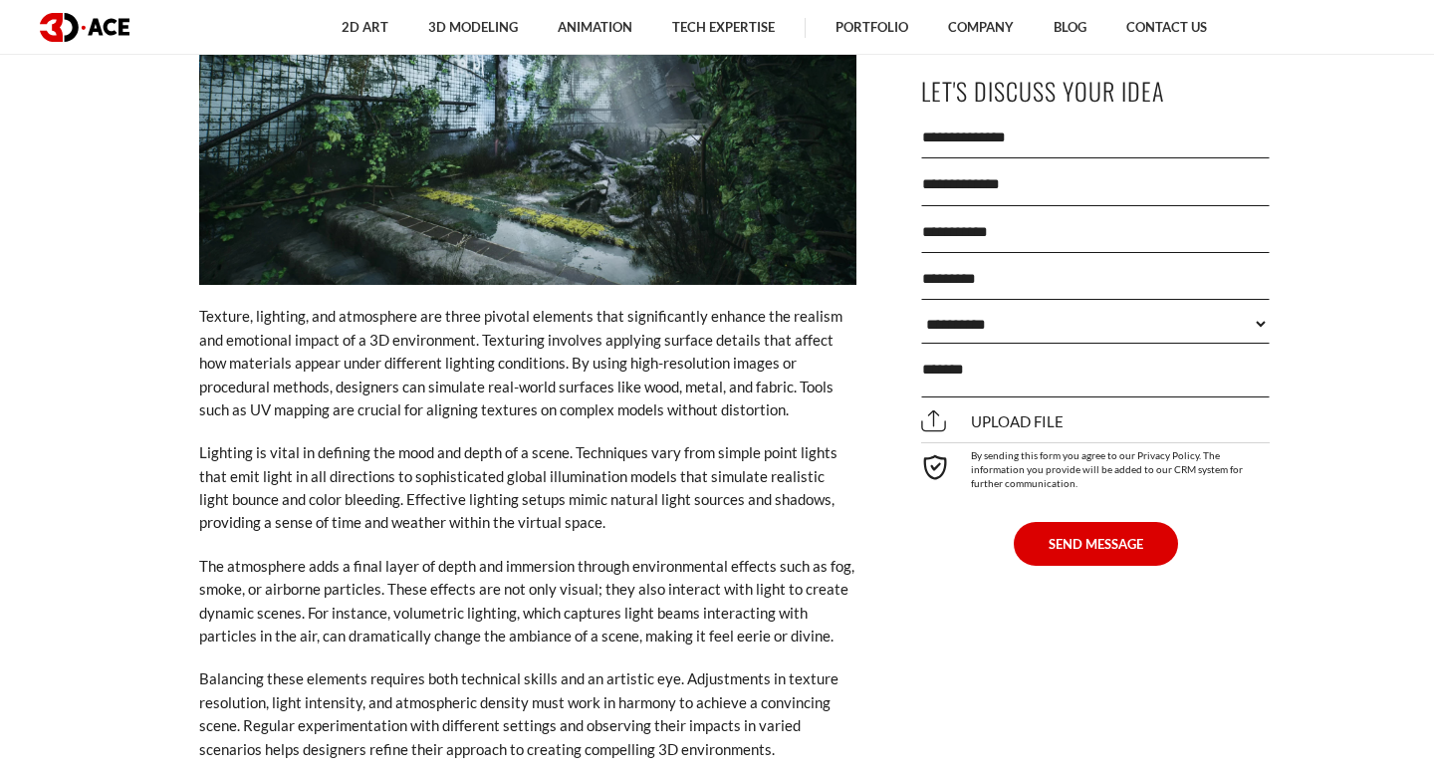
scroll to position [5006, 0]
